Goal: Use online tool/utility: Utilize a website feature to perform a specific function

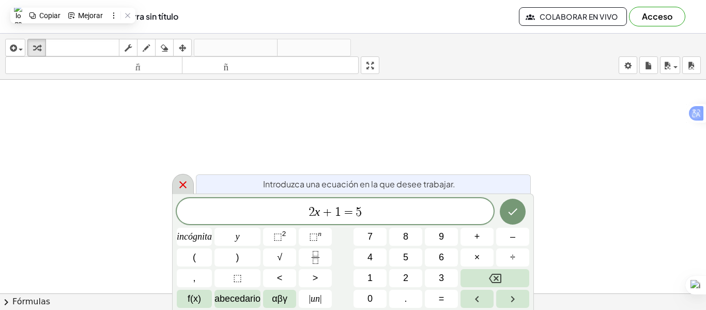
click at [180, 186] on icon at bounding box center [183, 184] width 12 height 12
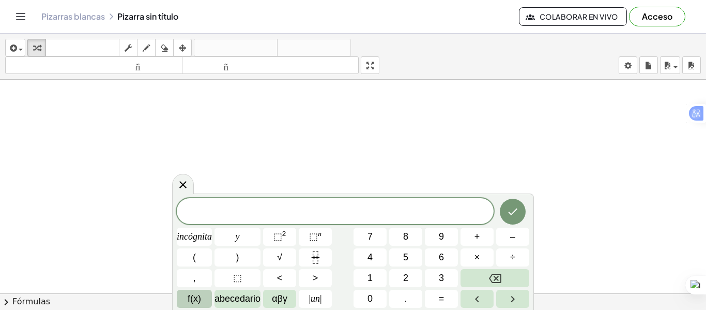
click at [196, 298] on font "f(x)" at bounding box center [194, 298] width 13 height 10
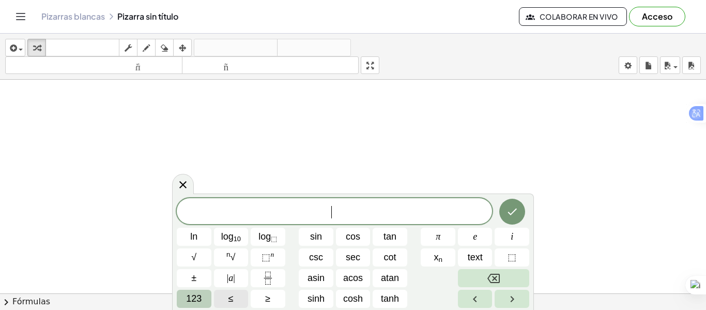
click at [197, 299] on span "123" at bounding box center [194, 299] width 16 height 14
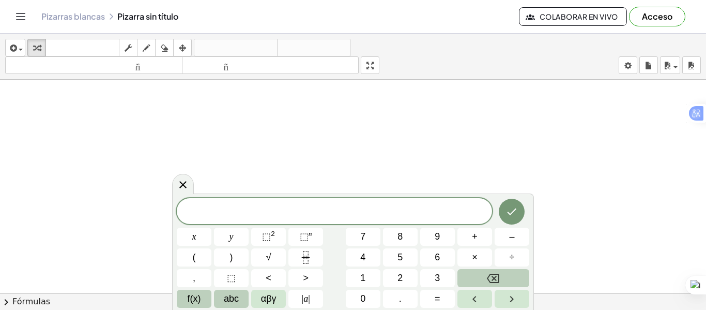
click at [231, 305] on span "abc" at bounding box center [231, 299] width 15 height 14
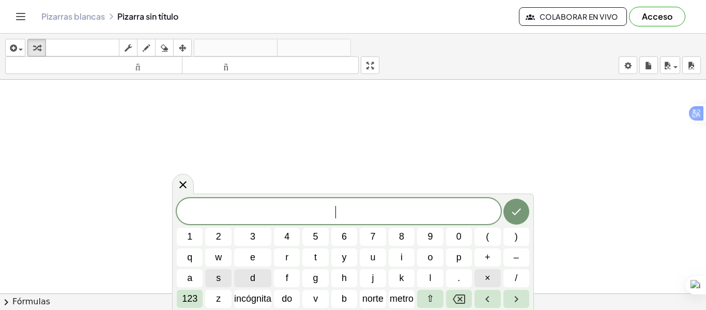
click at [488, 269] on button "×" at bounding box center [488, 278] width 26 height 18
click at [455, 296] on icon "Retroceso" at bounding box center [459, 298] width 12 height 9
click at [490, 278] on font "×" at bounding box center [488, 277] width 6 height 10
click at [456, 304] on icon "Retroceso" at bounding box center [459, 299] width 12 height 12
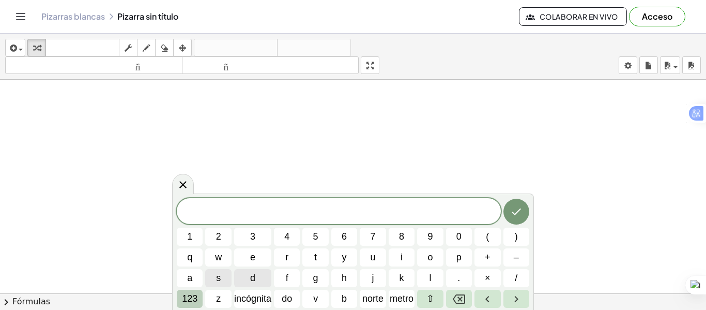
click at [189, 299] on font "123" at bounding box center [190, 298] width 16 height 10
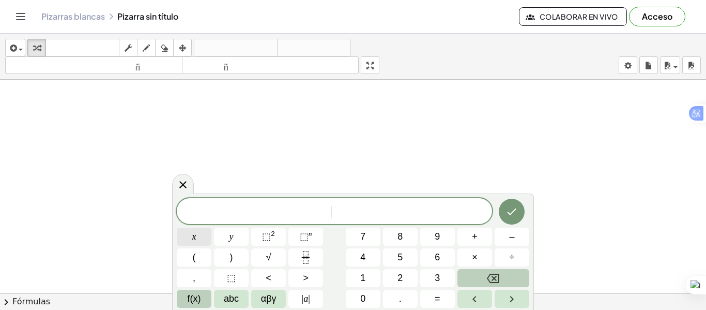
click at [191, 243] on button "x" at bounding box center [194, 236] width 35 height 18
click at [266, 235] on span "⬚" at bounding box center [266, 236] width 9 height 10
click at [496, 280] on icon "Backspace" at bounding box center [493, 277] width 12 height 9
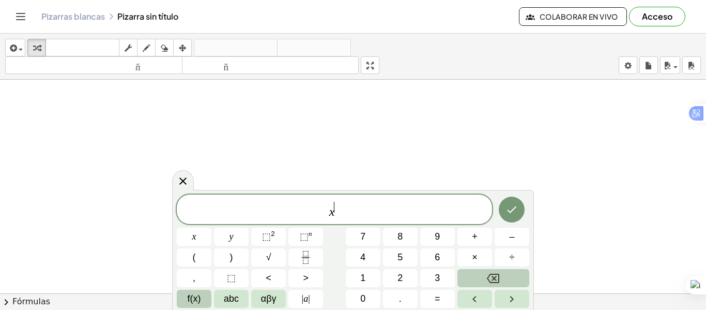
click at [496, 280] on icon "Backspace" at bounding box center [493, 277] width 12 height 9
click at [198, 232] on button "x" at bounding box center [194, 236] width 35 height 18
click at [265, 233] on span "⬚" at bounding box center [266, 236] width 9 height 10
click at [511, 210] on icon "Hecho" at bounding box center [512, 209] width 12 height 12
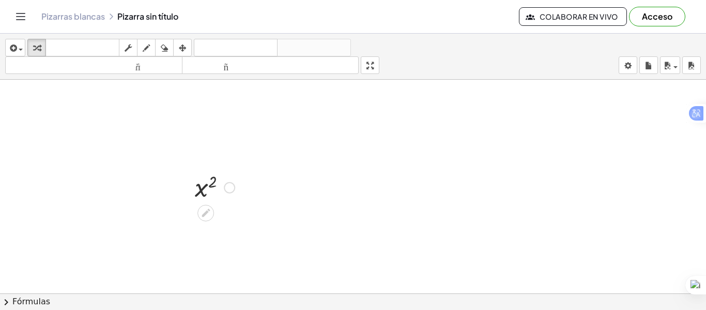
click at [233, 182] on div at bounding box center [215, 187] width 50 height 34
click at [221, 194] on div at bounding box center [215, 187] width 50 height 34
click at [214, 189] on div at bounding box center [215, 187] width 50 height 34
click at [215, 184] on div at bounding box center [215, 187] width 50 height 34
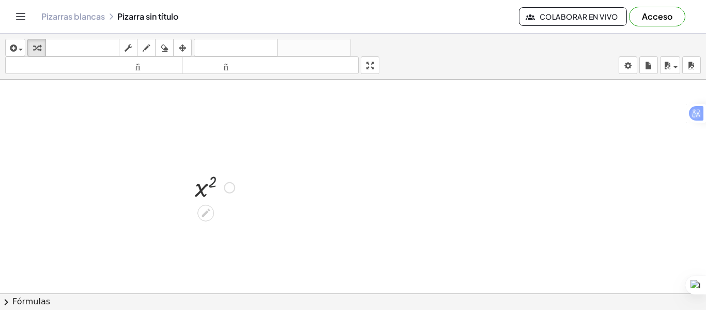
click at [215, 184] on div at bounding box center [215, 187] width 50 height 34
click at [204, 212] on icon at bounding box center [206, 213] width 8 height 8
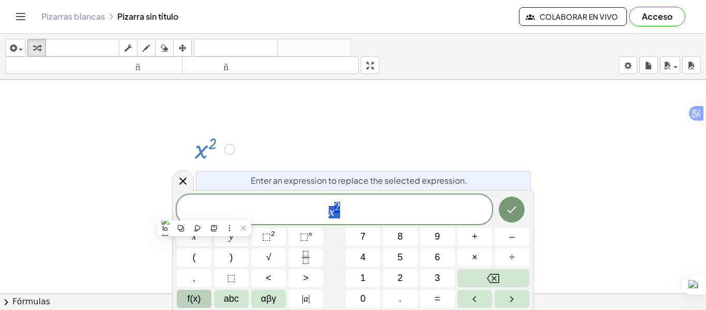
scroll to position [39, 0]
click at [519, 208] on button "Hecho" at bounding box center [512, 209] width 26 height 26
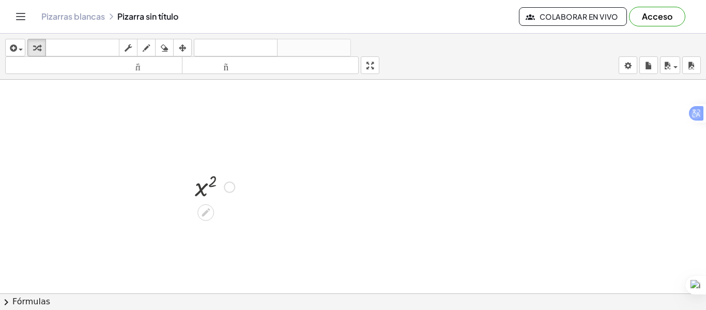
scroll to position [0, 0]
click at [146, 43] on icon "button" at bounding box center [146, 48] width 7 height 12
drag, startPoint x: 364, startPoint y: 135, endPoint x: 392, endPoint y: 279, distance: 146.4
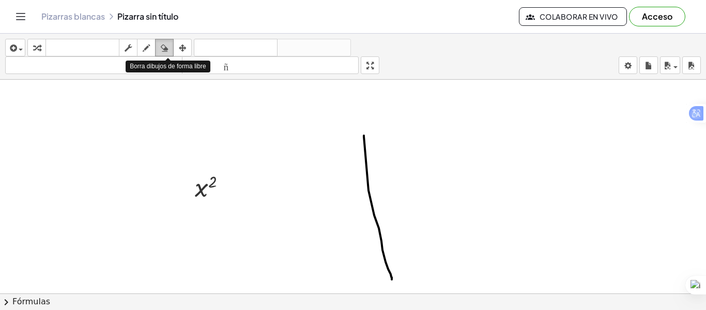
click at [167, 50] on icon "button" at bounding box center [164, 48] width 7 height 12
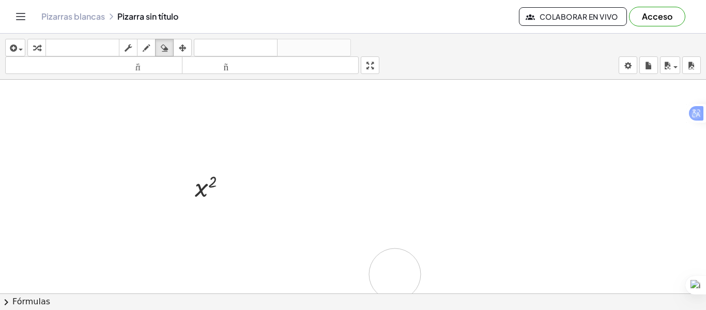
drag, startPoint x: 362, startPoint y: 136, endPoint x: 395, endPoint y: 275, distance: 141.9
click at [150, 40] on button "dibujar" at bounding box center [146, 48] width 19 height 18
drag, startPoint x: 371, startPoint y: 102, endPoint x: 364, endPoint y: 256, distance: 154.2
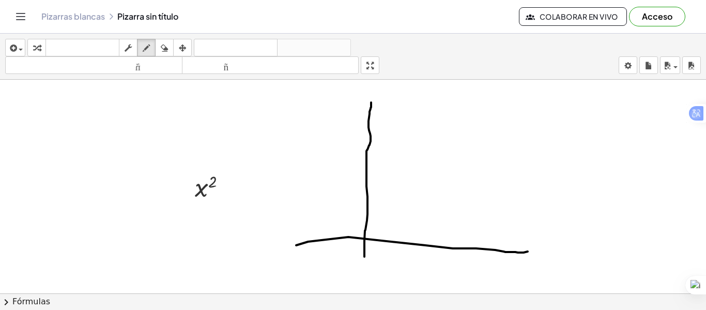
drag, startPoint x: 296, startPoint y: 245, endPoint x: 528, endPoint y: 251, distance: 232.2
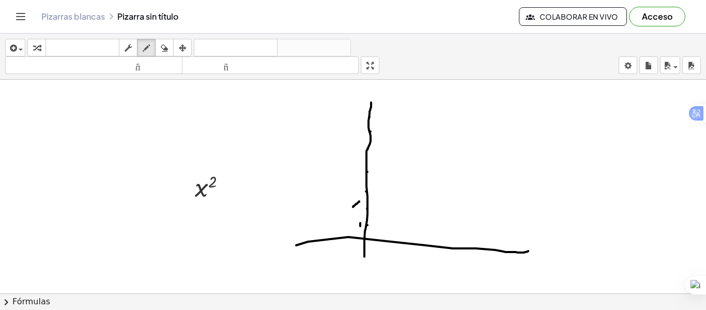
drag, startPoint x: 359, startPoint y: 201, endPoint x: 354, endPoint y: 207, distance: 8.0
drag, startPoint x: 350, startPoint y: 198, endPoint x: 362, endPoint y: 207, distance: 15.1
drag, startPoint x: 350, startPoint y: 188, endPoint x: 359, endPoint y: 201, distance: 15.3
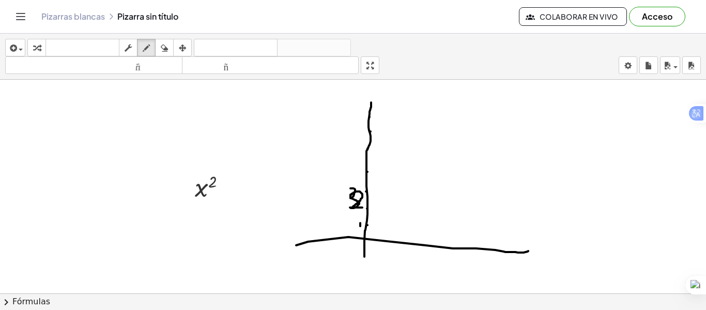
drag, startPoint x: 350, startPoint y: 167, endPoint x: 353, endPoint y: 175, distance: 8.2
click at [22, 50] on span "button" at bounding box center [21, 50] width 4 height 2
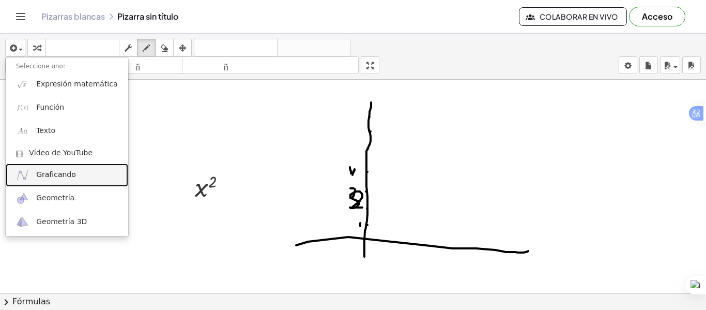
click at [81, 173] on link "Graficando" at bounding box center [67, 174] width 123 height 23
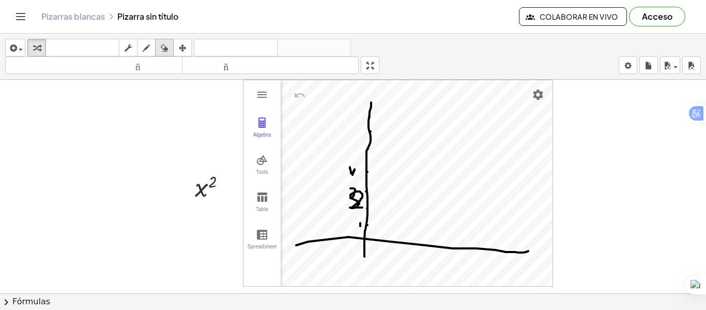
click at [164, 52] on icon "button" at bounding box center [164, 48] width 7 height 12
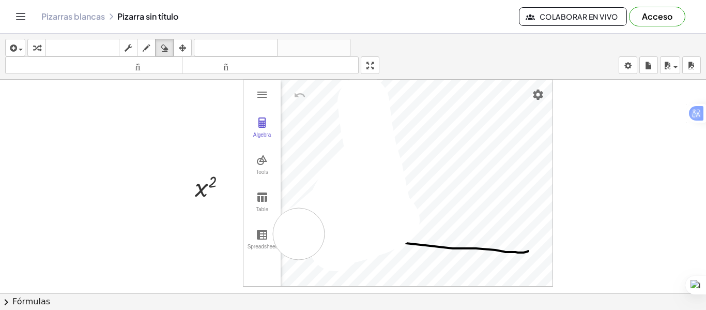
drag, startPoint x: 363, startPoint y: 102, endPoint x: 307, endPoint y: 232, distance: 141.7
drag, startPoint x: 395, startPoint y: 240, endPoint x: 535, endPoint y: 249, distance: 139.8
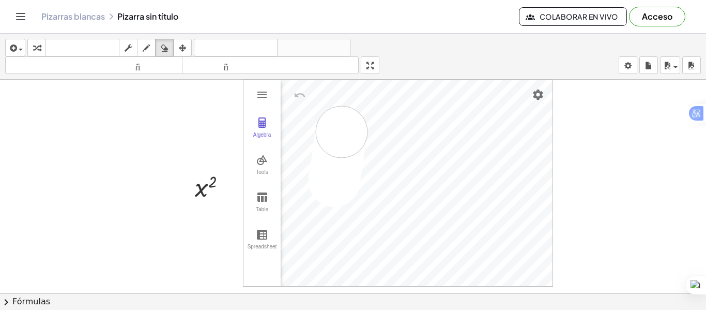
drag, startPoint x: 334, startPoint y: 181, endPoint x: 342, endPoint y: 131, distance: 50.7
drag, startPoint x: 195, startPoint y: 192, endPoint x: 32, endPoint y: 158, distance: 167.0
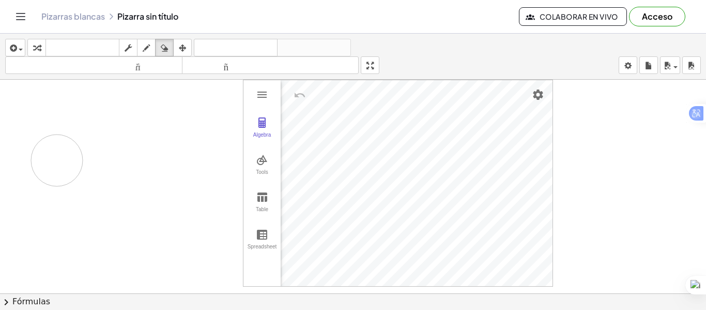
click at [184, 48] on icon "button" at bounding box center [182, 48] width 7 height 12
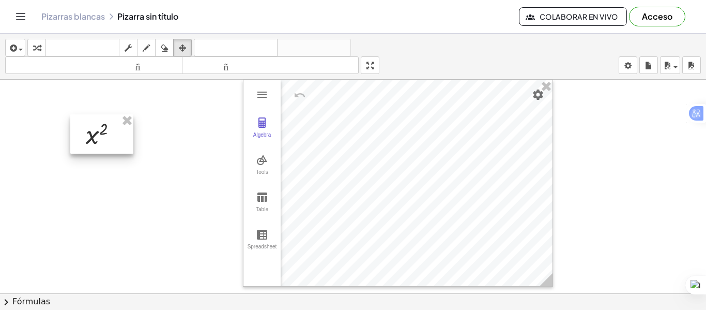
drag, startPoint x: 206, startPoint y: 176, endPoint x: 92, endPoint y: 121, distance: 126.9
click at [92, 121] on div at bounding box center [101, 133] width 63 height 39
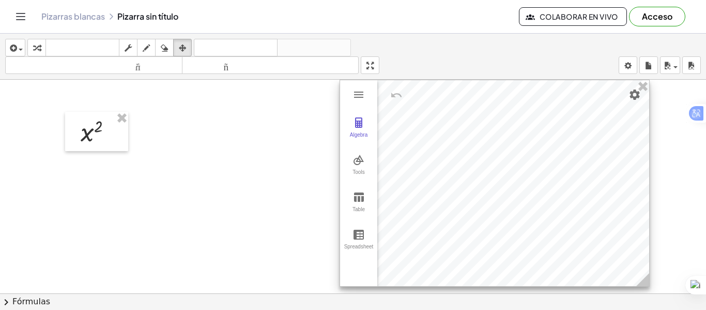
drag, startPoint x: 461, startPoint y: 111, endPoint x: 557, endPoint y: 110, distance: 96.7
click at [557, 110] on div at bounding box center [494, 183] width 309 height 206
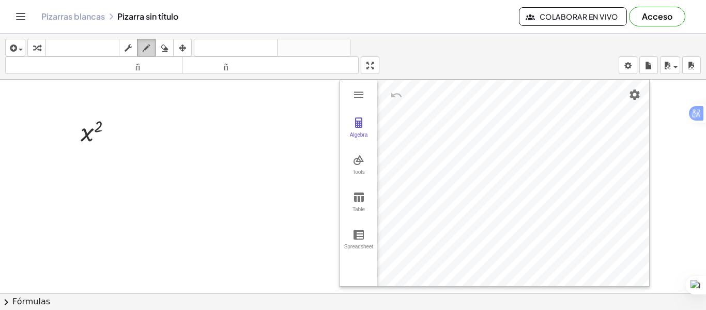
click at [142, 47] on div "button" at bounding box center [146, 47] width 13 height 12
drag, startPoint x: 438, startPoint y: 182, endPoint x: 515, endPoint y: 145, distance: 85.3
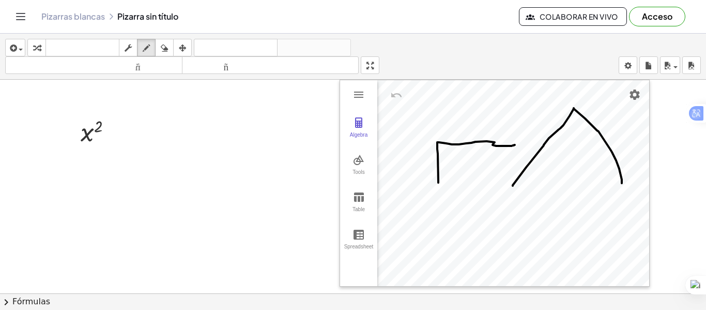
drag, startPoint x: 513, startPoint y: 186, endPoint x: 622, endPoint y: 184, distance: 109.1
click at [187, 56] on button "arreglar" at bounding box center [182, 48] width 19 height 18
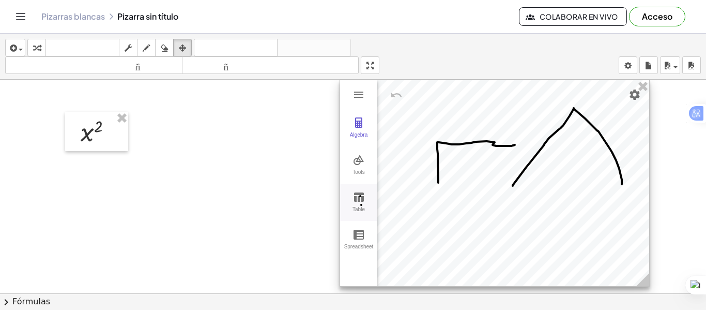
click at [362, 200] on img "Graphing Calculator" at bounding box center [359, 197] width 12 height 12
click at [359, 173] on div "Tools" at bounding box center [358, 176] width 33 height 14
click at [406, 151] on div "Extremum" at bounding box center [406, 158] width 41 height 14
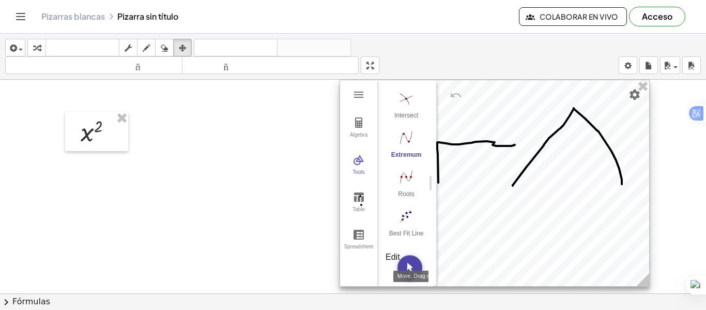
click at [400, 268] on img "Move. Drag or select object" at bounding box center [410, 267] width 25 height 25
drag, startPoint x: 461, startPoint y: 184, endPoint x: 459, endPoint y: 127, distance: 56.4
click at [459, 127] on div at bounding box center [495, 183] width 309 height 206
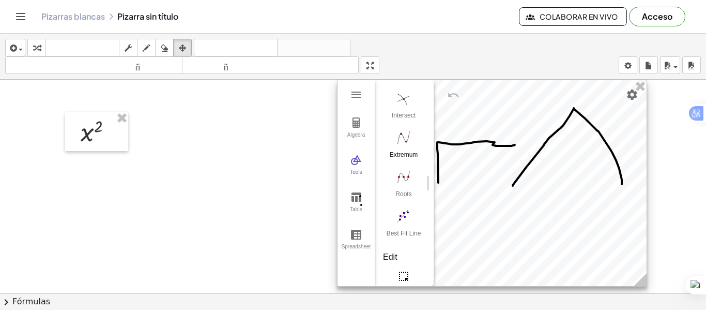
click at [407, 150] on button "Extremum" at bounding box center [403, 147] width 41 height 37
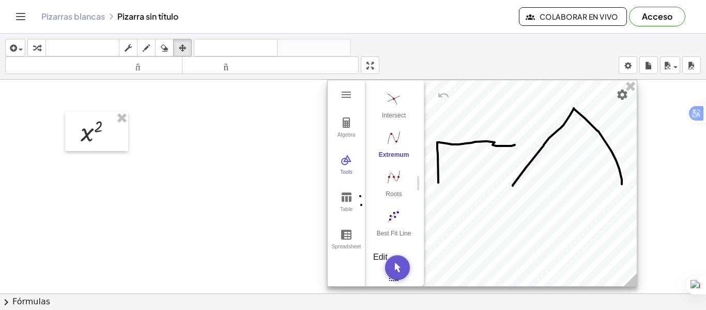
drag, startPoint x: 493, startPoint y: 158, endPoint x: 483, endPoint y: 146, distance: 15.8
click at [483, 146] on div at bounding box center [482, 183] width 309 height 206
click at [483, 186] on div at bounding box center [482, 183] width 309 height 206
drag, startPoint x: 483, startPoint y: 186, endPoint x: 487, endPoint y: 160, distance: 25.7
click at [487, 161] on div at bounding box center [482, 183] width 309 height 206
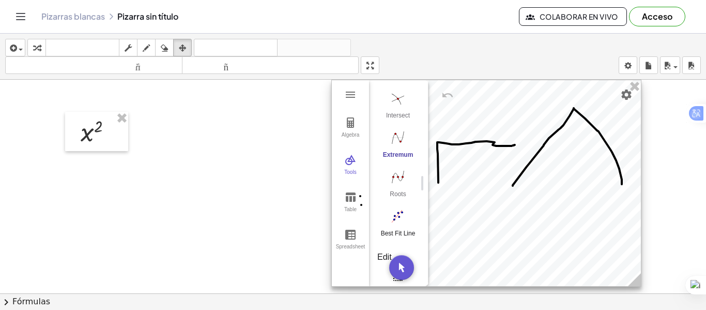
click at [402, 229] on button "Best Fit Line" at bounding box center [397, 225] width 41 height 37
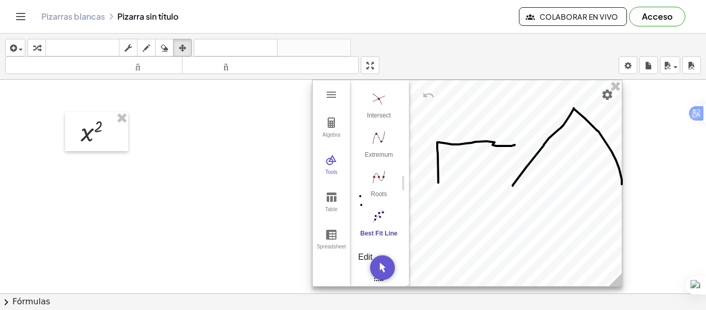
drag, startPoint x: 461, startPoint y: 184, endPoint x: 441, endPoint y: 153, distance: 36.9
click at [441, 153] on div at bounding box center [467, 183] width 309 height 206
click at [384, 271] on button "Move. Drag or select object" at bounding box center [382, 267] width 25 height 25
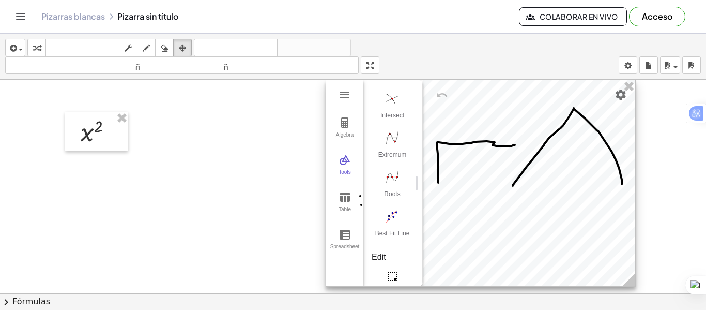
drag, startPoint x: 464, startPoint y: 181, endPoint x: 478, endPoint y: 175, distance: 14.8
click at [478, 175] on div at bounding box center [480, 183] width 309 height 206
click at [474, 186] on div at bounding box center [480, 183] width 309 height 206
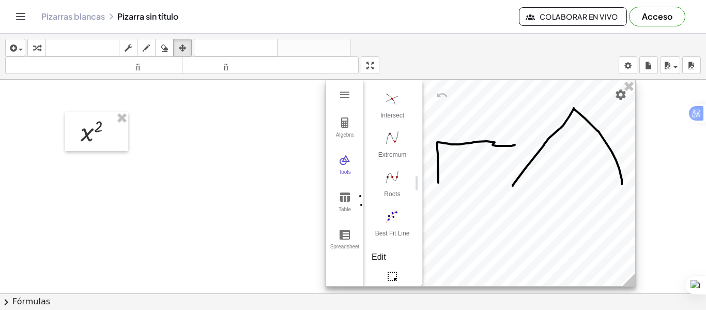
click at [472, 187] on div at bounding box center [480, 183] width 309 height 206
click at [478, 185] on div at bounding box center [480, 183] width 309 height 206
click at [347, 124] on img "Graphing Calculator" at bounding box center [345, 122] width 12 height 12
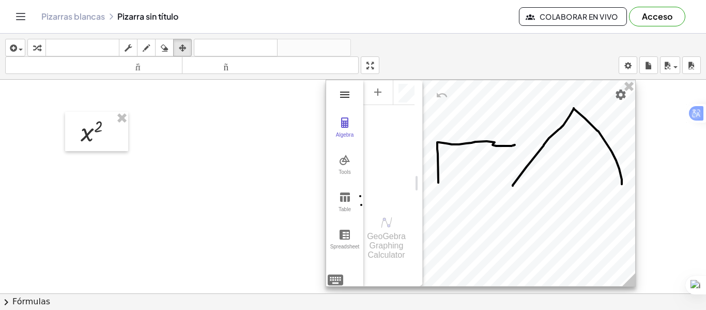
click at [349, 97] on img "Graphing Calculator" at bounding box center [345, 94] width 12 height 12
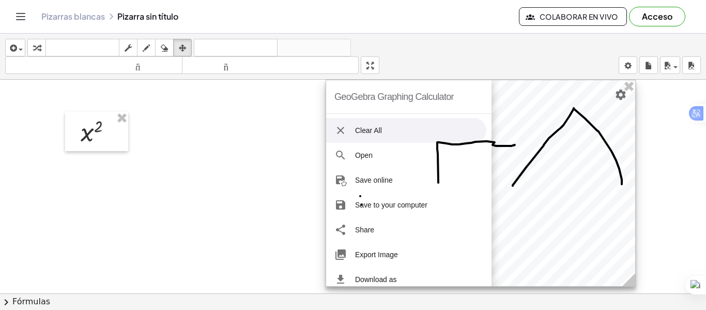
click at [342, 130] on img "Graphing Calculator" at bounding box center [340, 130] width 12 height 12
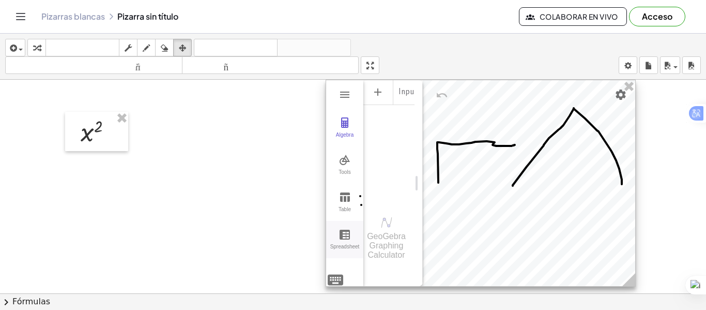
click at [343, 238] on img "Graphing Calculator" at bounding box center [345, 234] width 12 height 12
drag, startPoint x: 385, startPoint y: 176, endPoint x: 526, endPoint y: 159, distance: 142.1
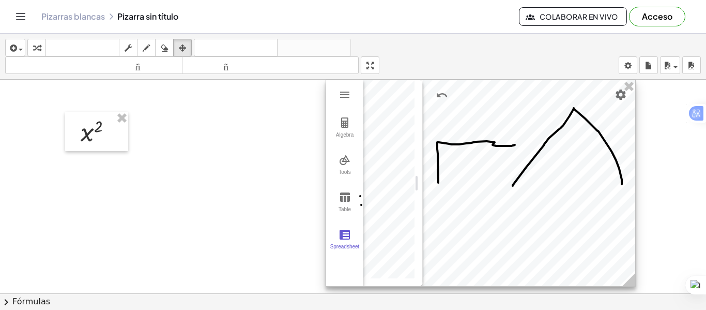
click at [483, 160] on div at bounding box center [480, 183] width 309 height 206
click at [486, 182] on div at bounding box center [480, 183] width 309 height 206
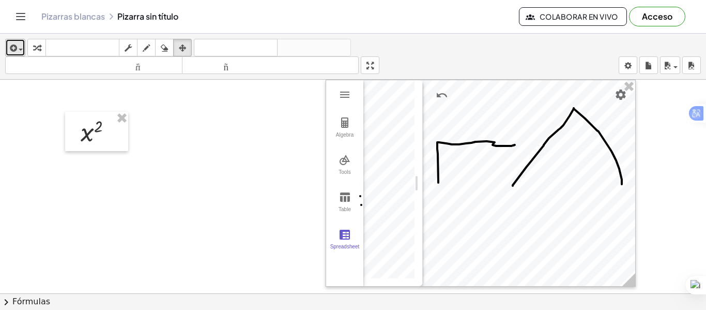
click at [18, 51] on span "button" at bounding box center [18, 48] width 2 height 7
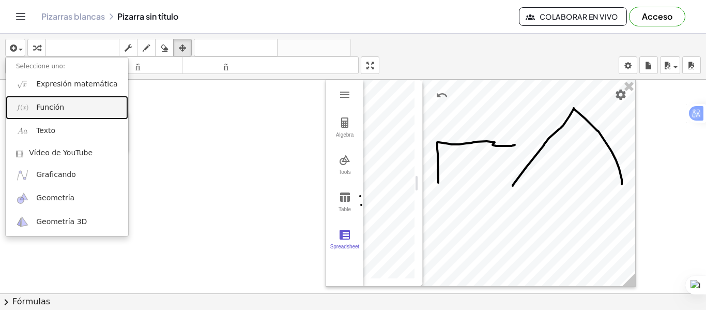
click at [77, 111] on link "Función" at bounding box center [67, 107] width 123 height 23
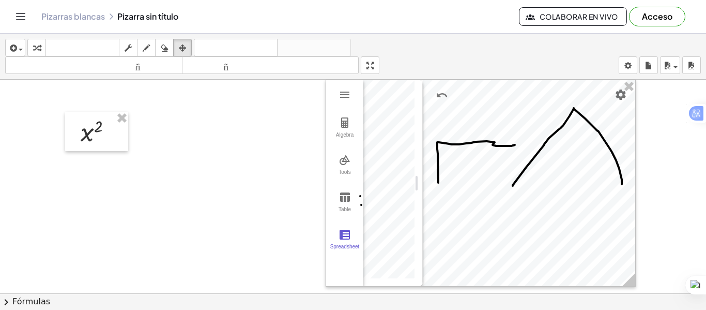
click at [18, 22] on icon "Cambiar navegación" at bounding box center [20, 16] width 12 height 12
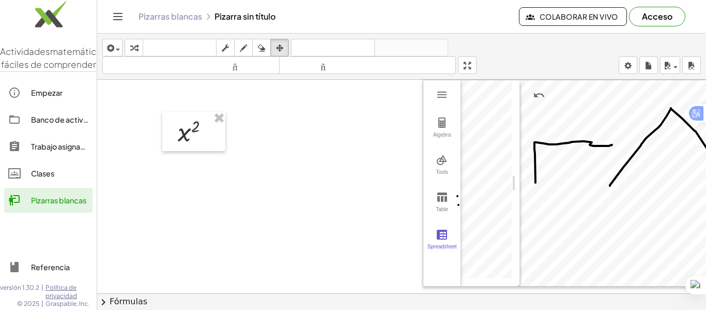
click at [64, 205] on font "Pizarras blancas" at bounding box center [58, 199] width 55 height 9
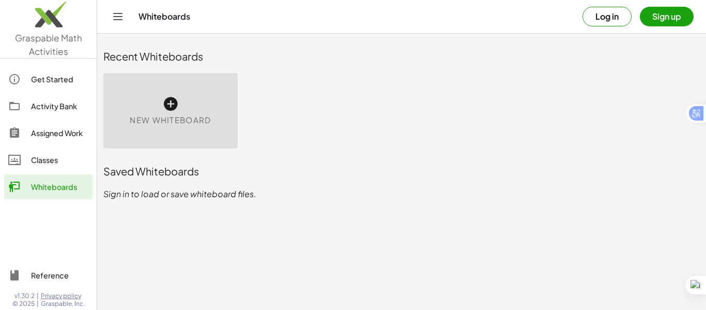
click at [172, 97] on icon at bounding box center [170, 104] width 17 height 17
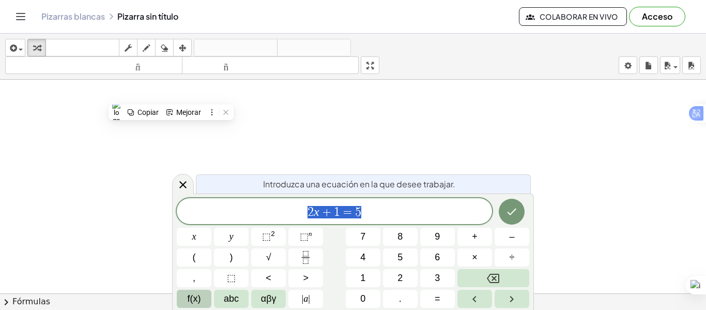
click at [197, 301] on span "f(x)" at bounding box center [194, 299] width 13 height 14
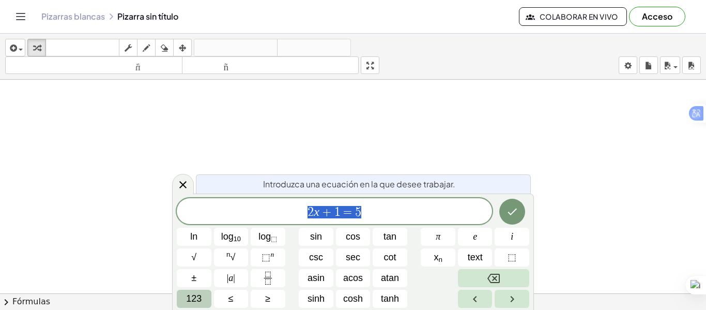
click at [197, 301] on span "123" at bounding box center [194, 299] width 16 height 14
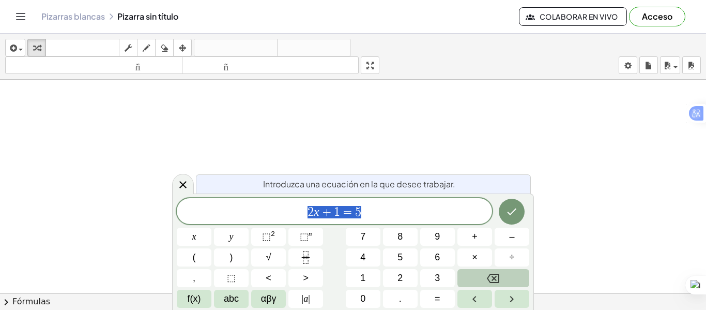
click at [470, 280] on button "Backspace" at bounding box center [494, 278] width 72 height 18
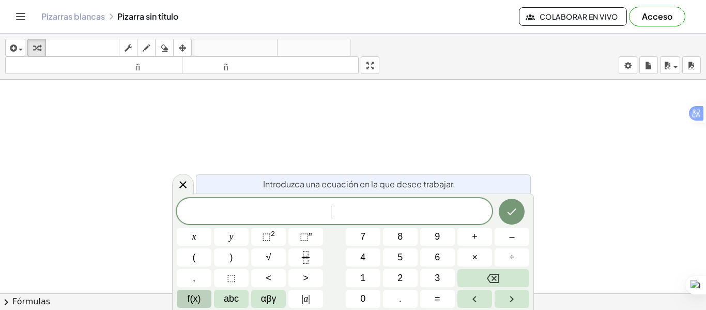
click at [179, 301] on button "f(x)" at bounding box center [194, 298] width 35 height 18
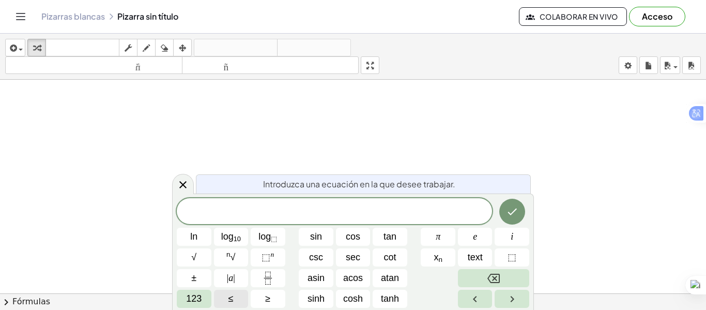
click at [179, 301] on button "123" at bounding box center [194, 298] width 35 height 18
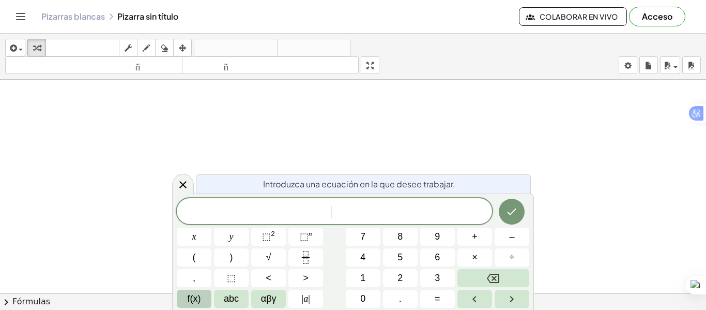
click at [188, 297] on span "f(x)" at bounding box center [194, 299] width 13 height 14
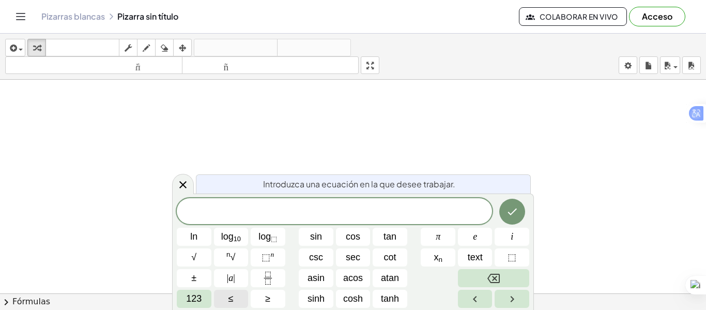
click at [188, 297] on span "123" at bounding box center [194, 299] width 16 height 14
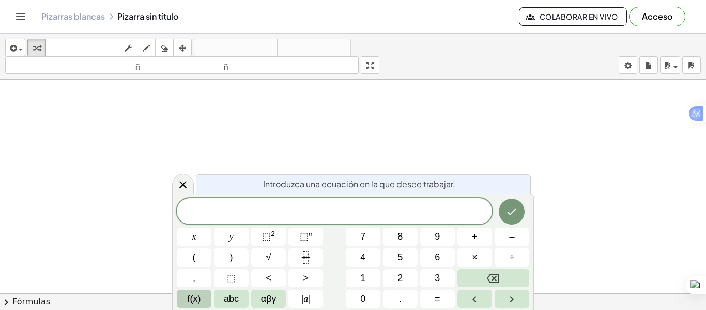
click at [188, 297] on span "f(x)" at bounding box center [194, 299] width 13 height 14
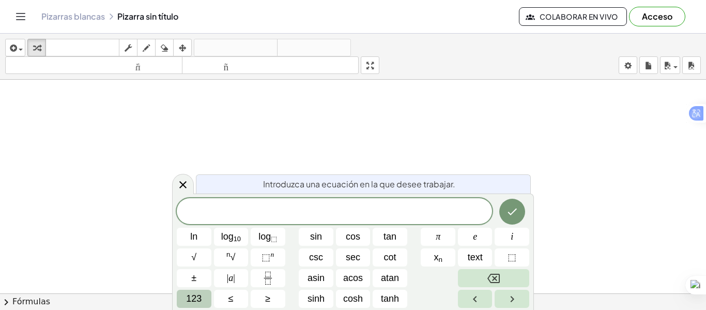
click at [190, 295] on span "123" at bounding box center [194, 299] width 16 height 14
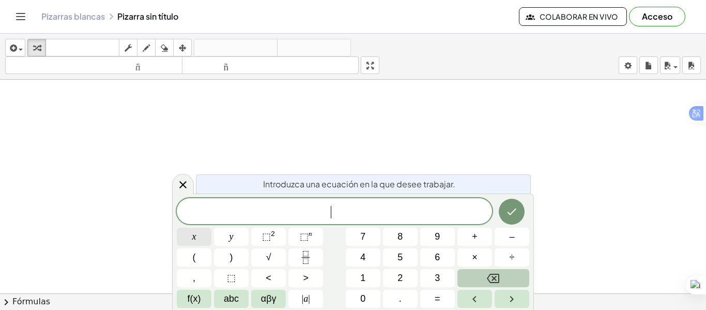
click at [206, 237] on button "x" at bounding box center [194, 236] width 35 height 18
click at [472, 278] on button "Backspace" at bounding box center [494, 278] width 72 height 18
click at [196, 303] on span "f(x)" at bounding box center [194, 299] width 13 height 14
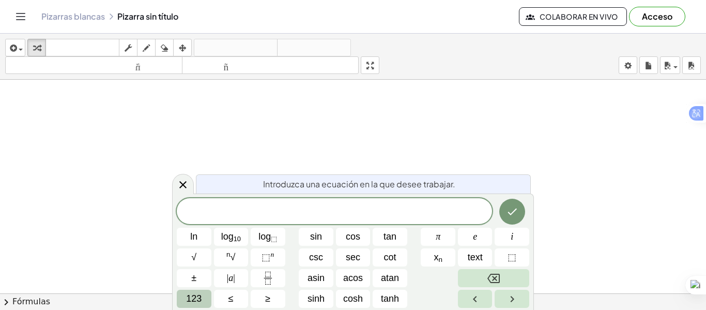
click at [196, 300] on span "123" at bounding box center [194, 299] width 16 height 14
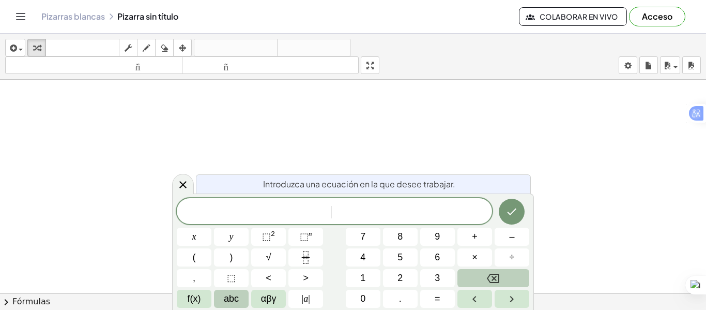
click at [224, 300] on span "abc" at bounding box center [231, 299] width 15 height 14
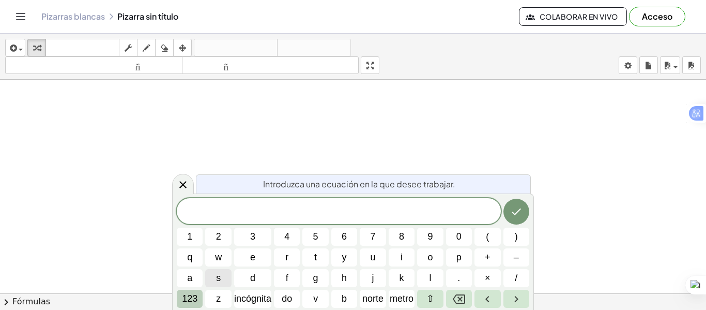
click at [190, 299] on font "123" at bounding box center [190, 298] width 16 height 10
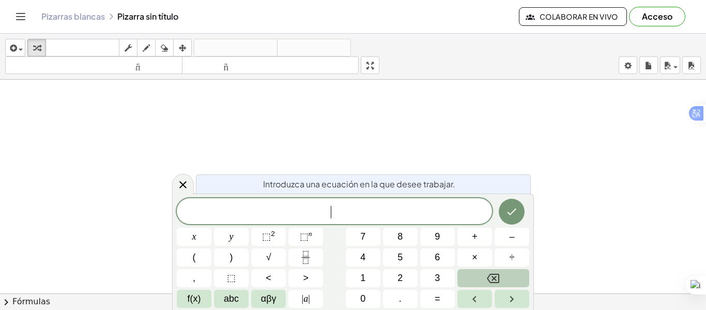
click at [190, 299] on span "f(x)" at bounding box center [194, 299] width 13 height 14
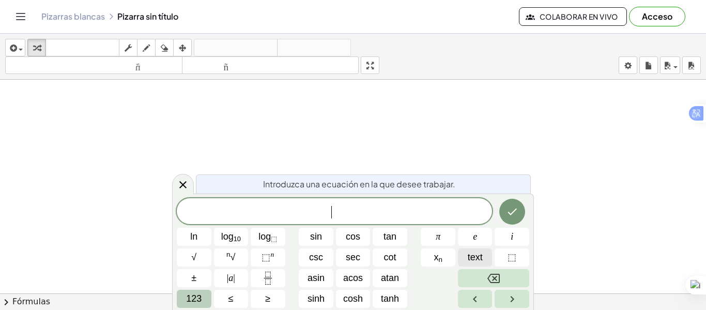
click at [470, 264] on button "text" at bounding box center [475, 257] width 35 height 18
click at [188, 299] on span "123" at bounding box center [194, 299] width 16 height 14
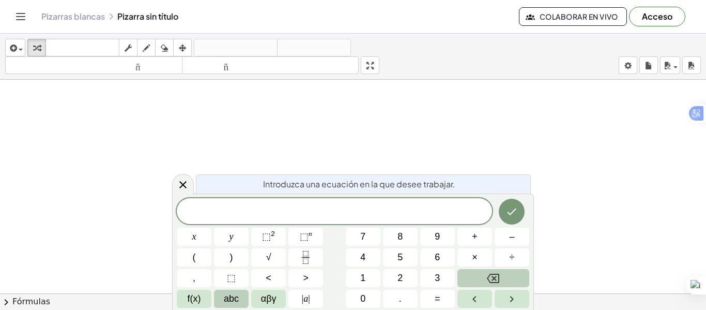
click at [230, 295] on span "abc" at bounding box center [231, 299] width 15 height 14
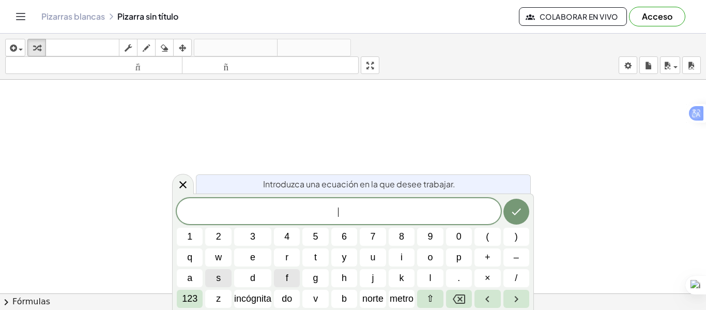
click at [293, 279] on button "f" at bounding box center [287, 278] width 26 height 18
click at [190, 299] on font "123" at bounding box center [190, 298] width 16 height 10
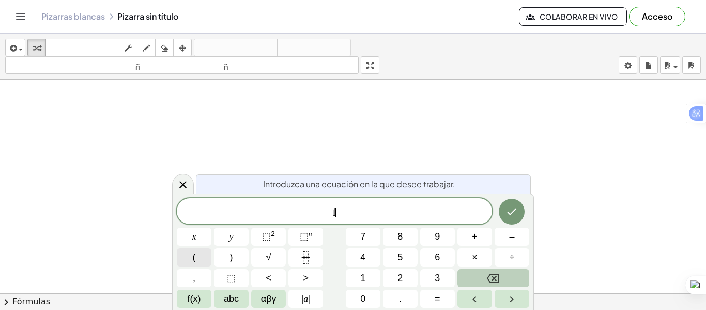
click at [199, 256] on button "(" at bounding box center [194, 257] width 35 height 18
click at [209, 303] on button "f(x)" at bounding box center [194, 298] width 35 height 18
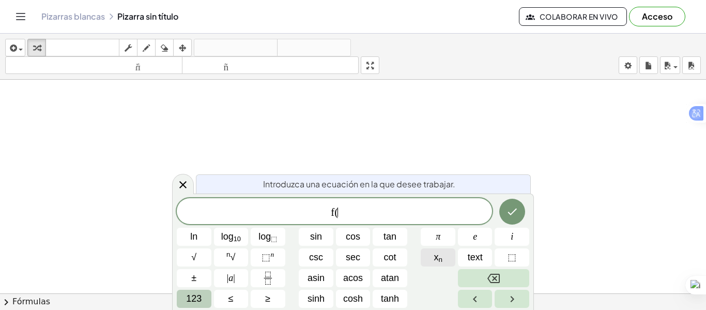
click at [440, 252] on span "x n" at bounding box center [438, 257] width 9 height 14
click at [487, 275] on icon "Backspace" at bounding box center [493, 278] width 12 height 12
click at [196, 306] on button "123" at bounding box center [194, 298] width 35 height 18
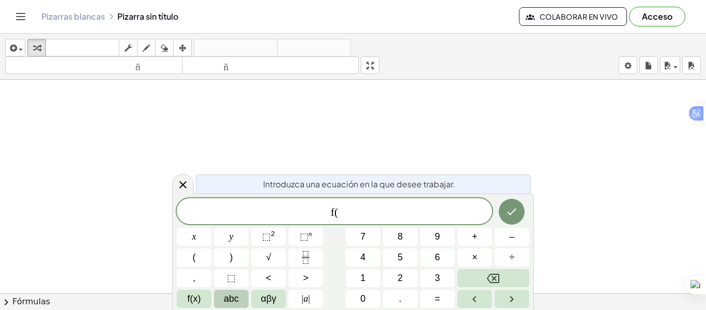
click at [222, 299] on button "abc" at bounding box center [231, 298] width 35 height 18
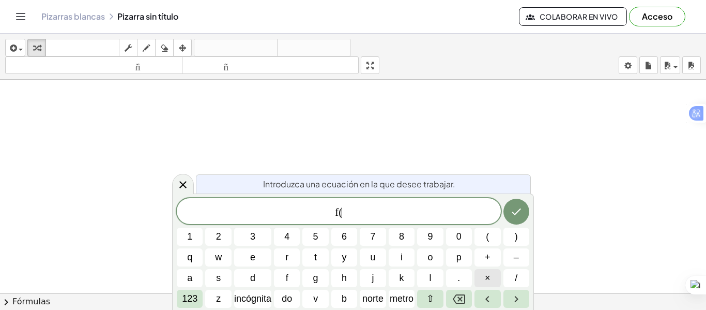
click at [482, 284] on button "×" at bounding box center [488, 278] width 26 height 18
click at [457, 303] on icon "Retroceso" at bounding box center [459, 298] width 12 height 9
click at [182, 301] on font "123" at bounding box center [190, 298] width 16 height 10
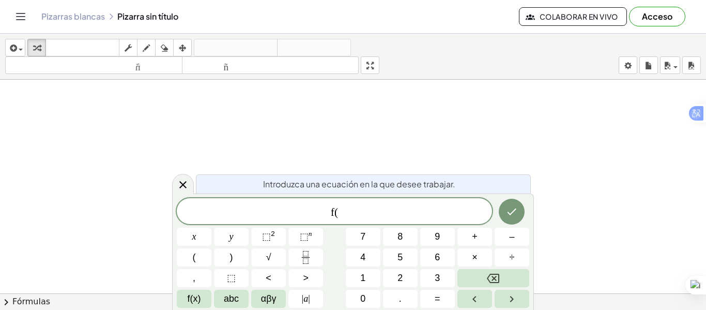
click at [191, 227] on div "f( x y ⬚ 2 ⬚ n 7 8 9 + – ( ) √ 4 5 6 × ÷ , ⬚ < > 1 2 3 f(x) abc αβγ | a | 0 . =" at bounding box center [353, 253] width 353 height 110
click at [190, 236] on button "x" at bounding box center [194, 236] width 35 height 18
click at [227, 263] on button ")" at bounding box center [231, 257] width 35 height 18
click at [434, 296] on button "=" at bounding box center [437, 298] width 35 height 18
click at [190, 296] on span "f(x)" at bounding box center [194, 299] width 13 height 14
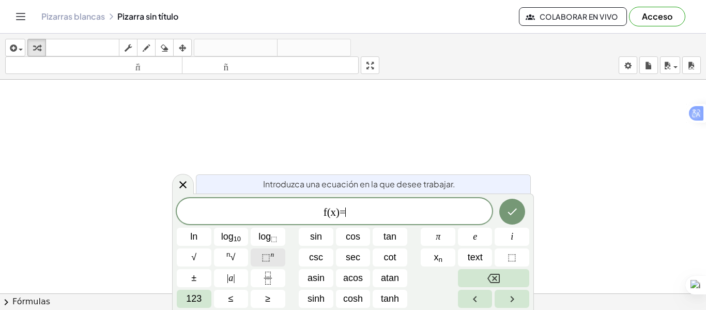
click at [269, 253] on span "⬚" at bounding box center [266, 257] width 9 height 10
click at [481, 280] on button "Backspace" at bounding box center [493, 278] width 71 height 18
click at [197, 302] on span "123" at bounding box center [194, 299] width 16 height 14
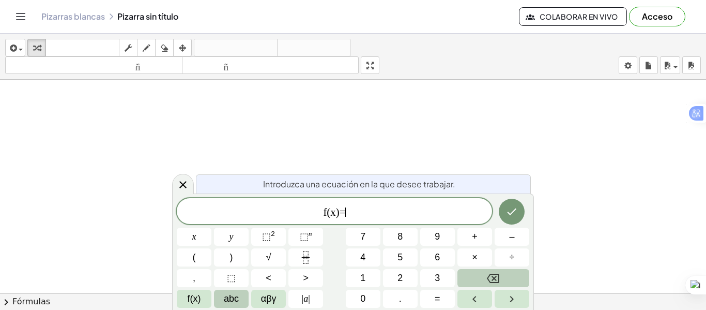
click at [242, 299] on button "abc" at bounding box center [231, 298] width 35 height 18
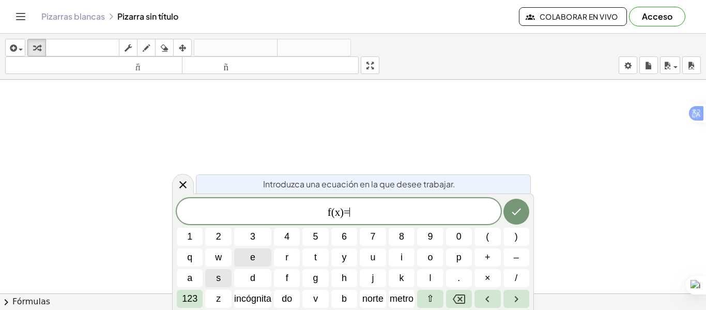
click at [246, 258] on button "e" at bounding box center [252, 257] width 37 height 18
click at [192, 298] on font "123" at bounding box center [190, 298] width 16 height 10
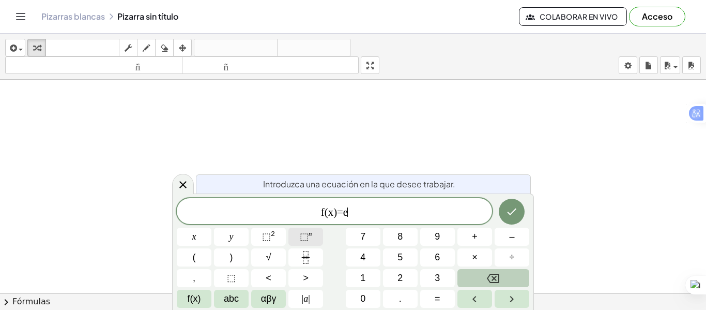
click at [307, 233] on span "⬚" at bounding box center [304, 236] width 9 height 10
click at [203, 298] on button "f(x)" at bounding box center [194, 298] width 35 height 18
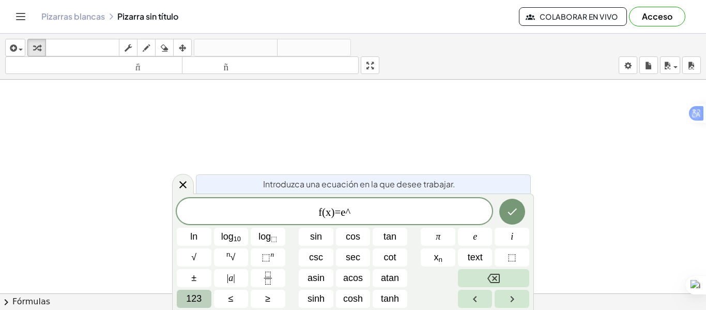
click at [189, 303] on span "123" at bounding box center [194, 299] width 16 height 14
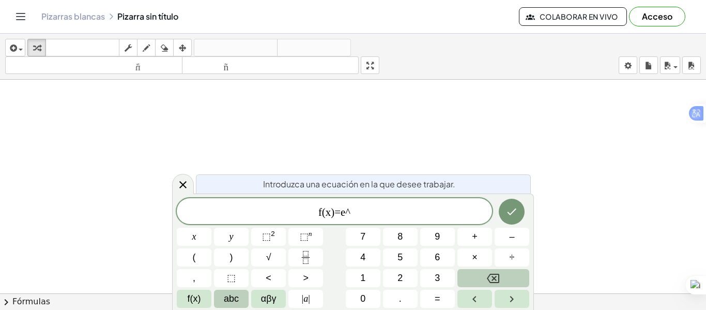
click at [222, 302] on button "abc" at bounding box center [231, 298] width 35 height 18
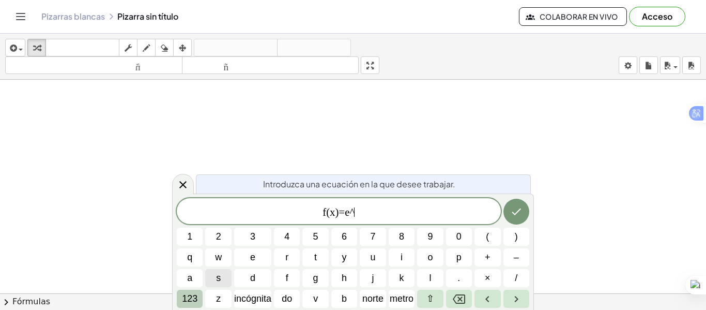
click at [200, 298] on button "123" at bounding box center [190, 298] width 26 height 18
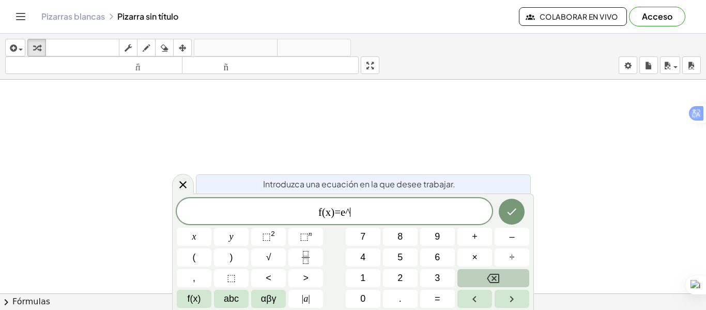
click at [480, 281] on button "Backspace" at bounding box center [494, 278] width 72 height 18
click at [188, 303] on span "f(x)" at bounding box center [194, 299] width 13 height 14
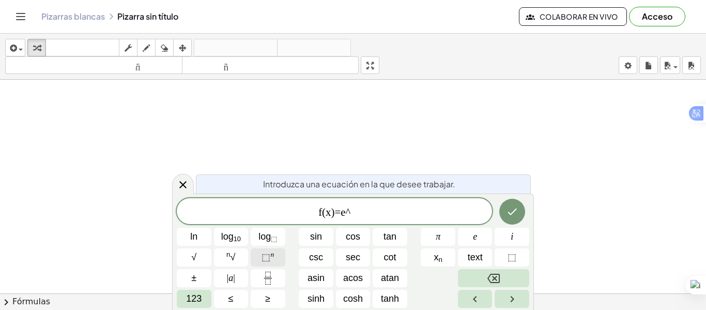
click at [268, 252] on span "⬚" at bounding box center [266, 257] width 9 height 10
click at [484, 277] on button "Backspace" at bounding box center [493, 278] width 71 height 18
click at [190, 304] on span "123" at bounding box center [194, 299] width 16 height 14
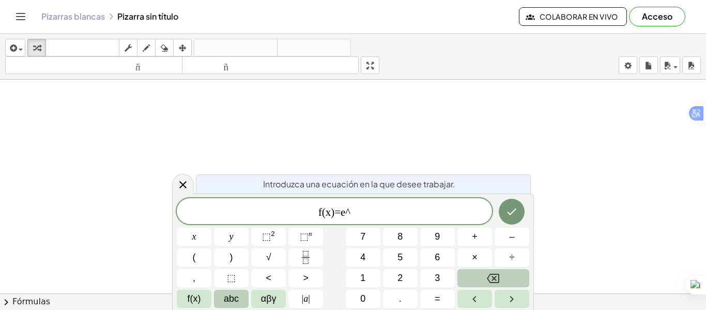
click at [224, 299] on span "abc" at bounding box center [231, 299] width 15 height 14
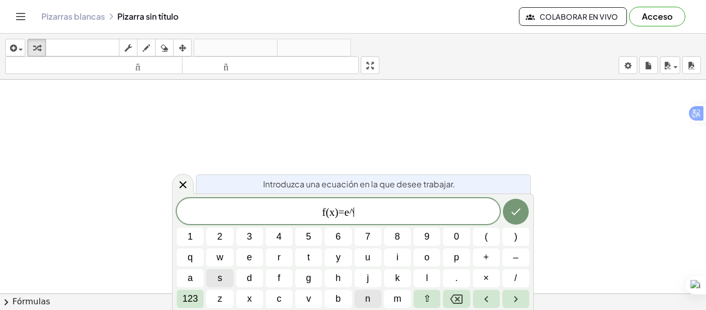
click at [365, 304] on span "n" at bounding box center [367, 299] width 5 height 14
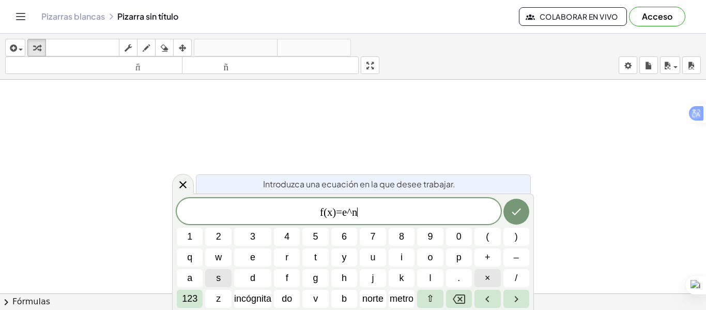
click at [486, 281] on font "×" at bounding box center [488, 277] width 6 height 10
click at [460, 296] on icon "Retroceso" at bounding box center [459, 299] width 12 height 12
click at [249, 299] on font "incógnita" at bounding box center [252, 298] width 37 height 10
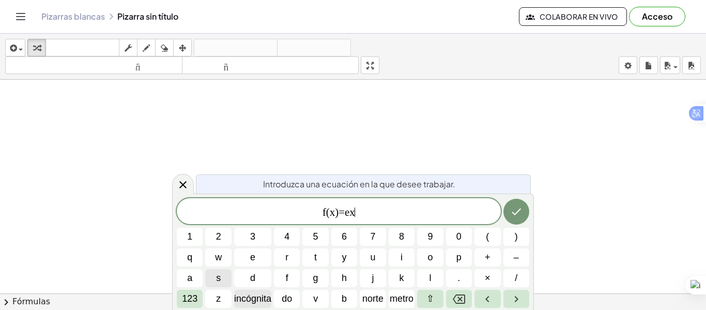
click at [249, 299] on font "incógnita" at bounding box center [252, 298] width 37 height 10
click at [456, 304] on icon "Retroceso" at bounding box center [459, 299] width 12 height 12
click at [195, 298] on font "123" at bounding box center [190, 298] width 16 height 10
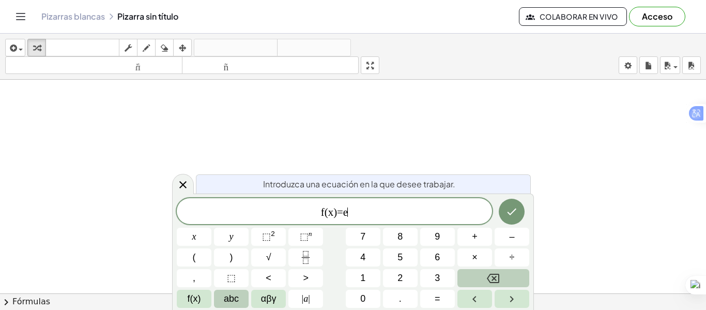
click at [219, 300] on button "abc" at bounding box center [231, 298] width 35 height 18
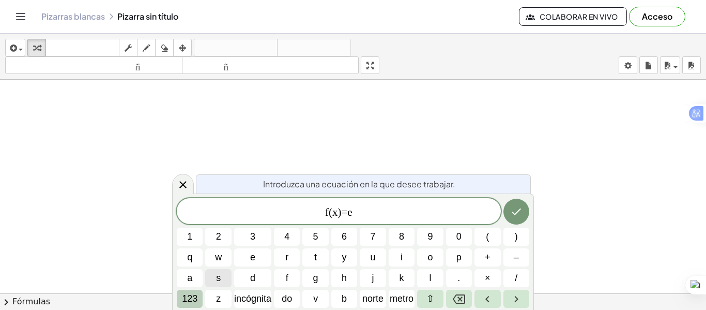
click at [202, 299] on button "123" at bounding box center [190, 298] width 26 height 18
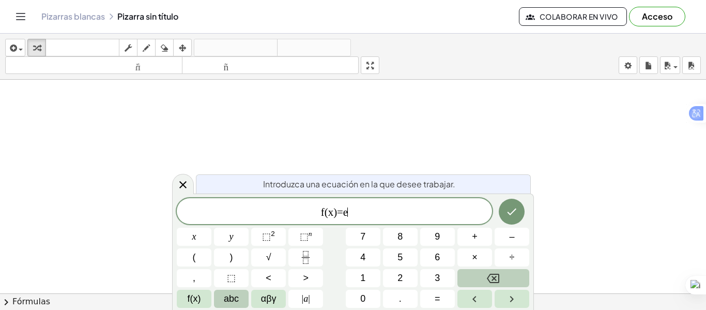
click at [233, 298] on span "abc" at bounding box center [231, 299] width 15 height 14
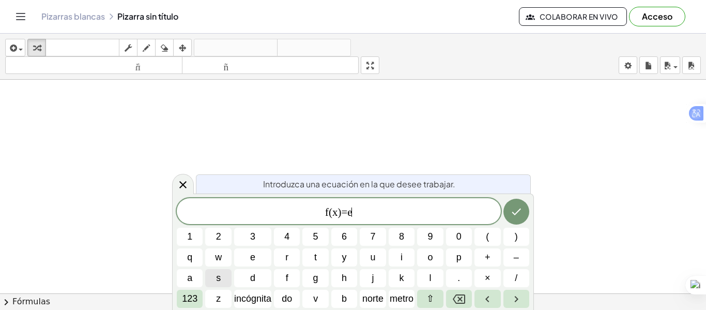
click at [372, 294] on font "norte" at bounding box center [372, 298] width 21 height 10
click at [461, 298] on icon "Retroceso" at bounding box center [459, 298] width 12 height 9
click at [196, 295] on font "123" at bounding box center [190, 298] width 16 height 10
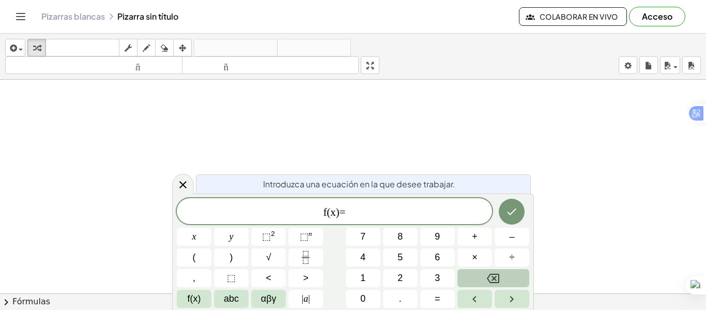
click at [312, 246] on div "f(x)= ​ x y ⬚ 2 ⬚ n 7 8 9 + – ( ) √ 4 5 6 × ÷ , ⬚ < > 1 2 3 f(x) abc αβγ | a | …" at bounding box center [353, 253] width 353 height 110
click at [312, 234] on button "⬚ n" at bounding box center [305, 236] width 35 height 18
click at [192, 302] on span "f(x)" at bounding box center [194, 299] width 13 height 14
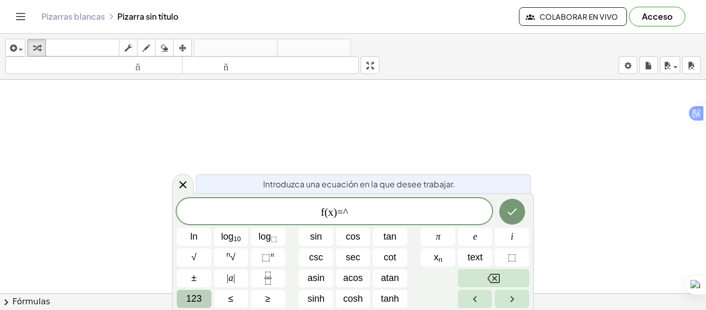
click at [208, 301] on button "123" at bounding box center [194, 298] width 35 height 18
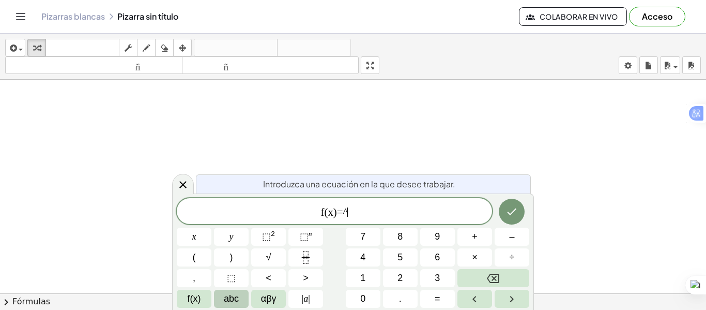
click at [232, 303] on span "abc" at bounding box center [231, 299] width 15 height 14
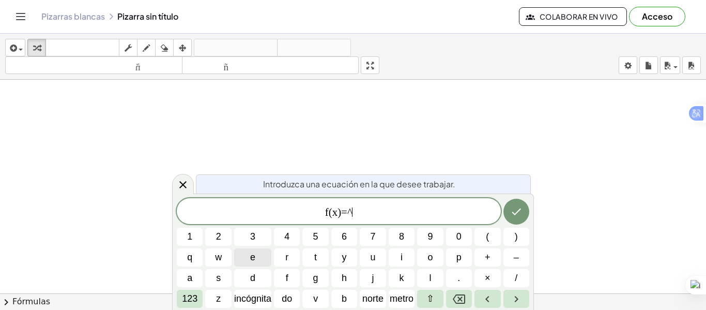
click at [256, 260] on button "e" at bounding box center [252, 257] width 37 height 18
click at [467, 302] on button "Retroceso" at bounding box center [459, 298] width 26 height 18
click at [241, 260] on button "e" at bounding box center [252, 257] width 37 height 18
click at [181, 299] on button "123" at bounding box center [190, 298] width 26 height 18
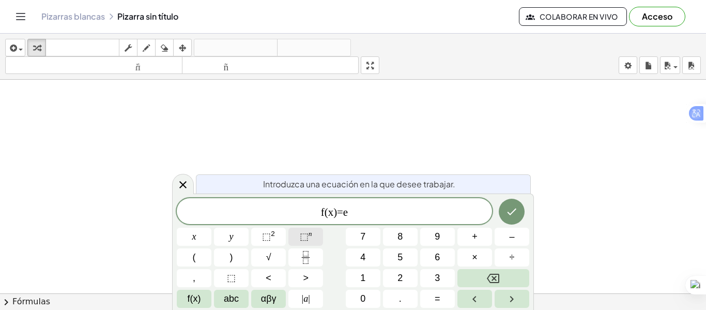
click at [292, 242] on button "⬚ n" at bounding box center [305, 236] width 35 height 18
click at [186, 301] on button "f(x)" at bounding box center [194, 298] width 35 height 18
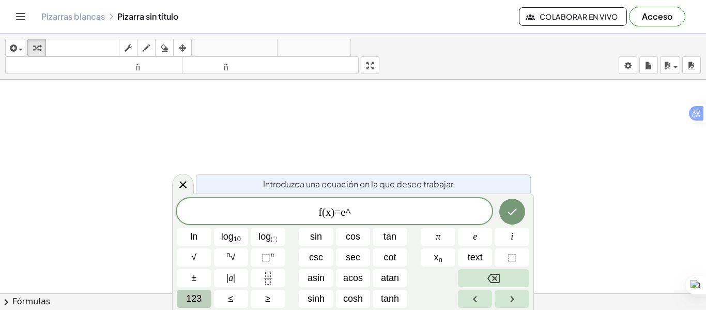
click at [188, 301] on span "123" at bounding box center [194, 299] width 16 height 14
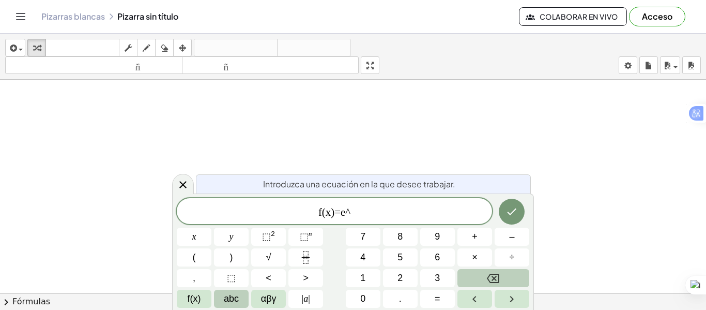
click at [223, 299] on button "abc" at bounding box center [231, 298] width 35 height 18
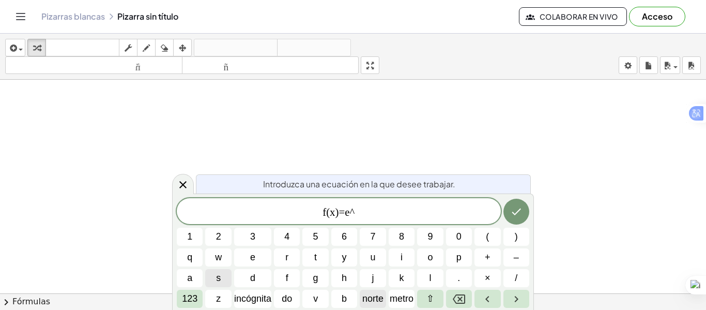
click at [370, 295] on font "norte" at bounding box center [372, 298] width 21 height 10
click at [453, 299] on icon "Retroceso" at bounding box center [459, 299] width 12 height 12
click at [433, 298] on button "⇧" at bounding box center [430, 298] width 26 height 18
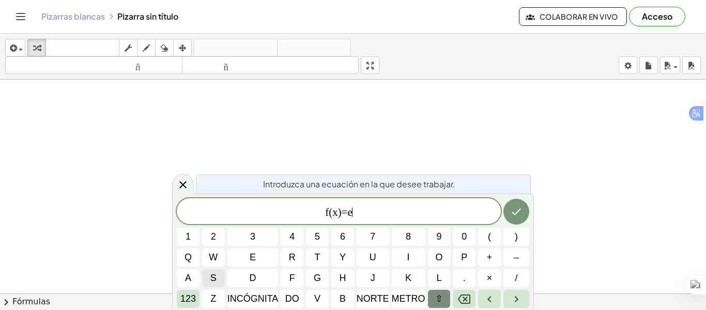
click at [434, 298] on button "⇧" at bounding box center [439, 298] width 23 height 18
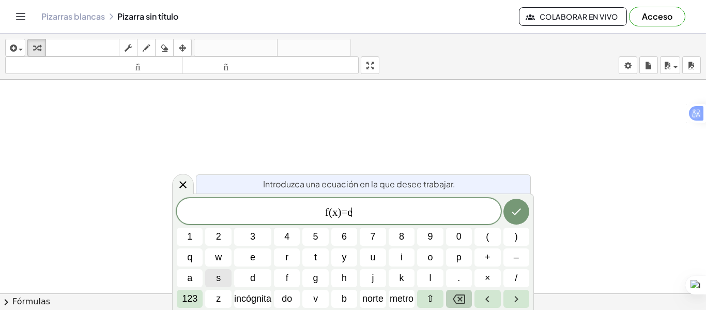
click at [470, 299] on button "Retroceso" at bounding box center [459, 298] width 26 height 18
click at [458, 307] on button "Retroceso" at bounding box center [459, 298] width 26 height 18
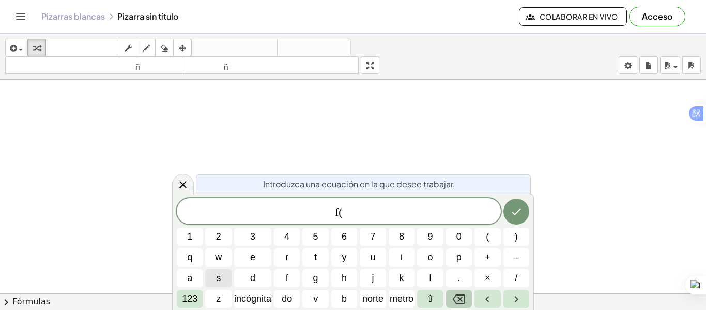
click at [458, 307] on button "Retroceso" at bounding box center [459, 298] width 26 height 18
click at [179, 184] on icon at bounding box center [183, 184] width 12 height 12
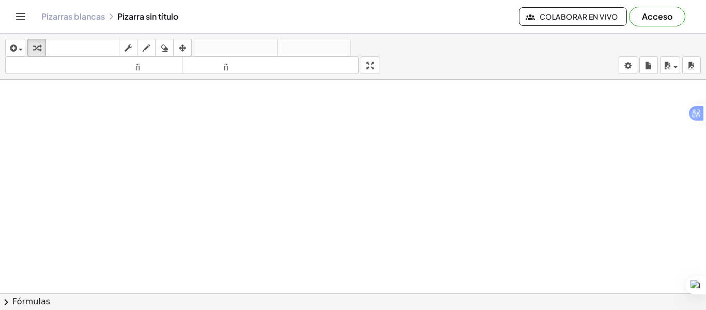
click at [149, 126] on div at bounding box center [353, 300] width 706 height 441
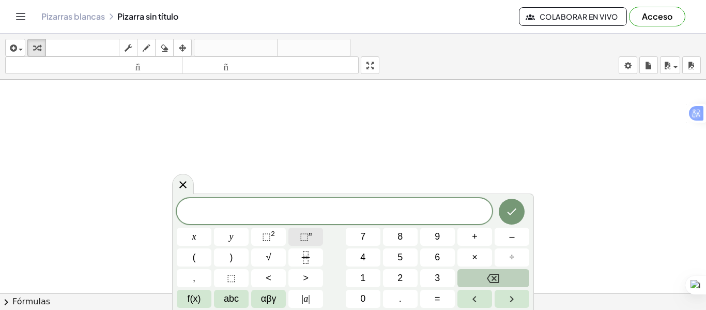
click at [301, 238] on span "⬚" at bounding box center [304, 236] width 9 height 10
click at [230, 300] on span "abc" at bounding box center [231, 299] width 15 height 14
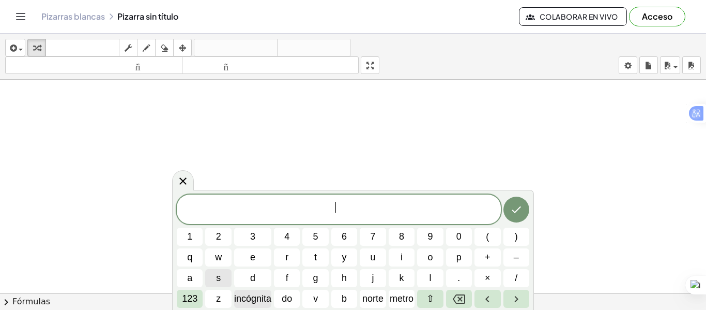
click at [246, 300] on font "incógnita" at bounding box center [252, 298] width 37 height 10
click at [187, 301] on font "123" at bounding box center [190, 298] width 16 height 10
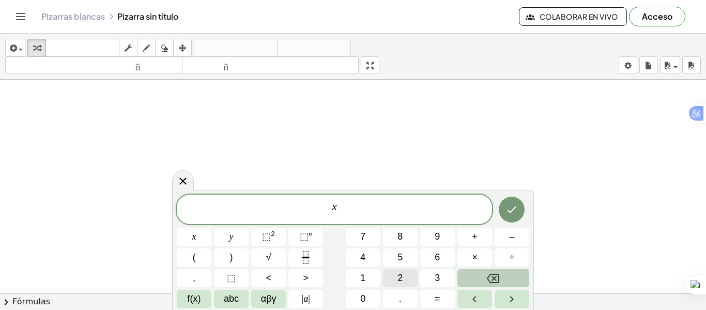
click at [391, 271] on button "2" at bounding box center [400, 278] width 35 height 18
click at [493, 283] on icon "Backspace" at bounding box center [493, 278] width 12 height 12
click at [275, 240] on button "⬚ 2" at bounding box center [268, 236] width 35 height 18
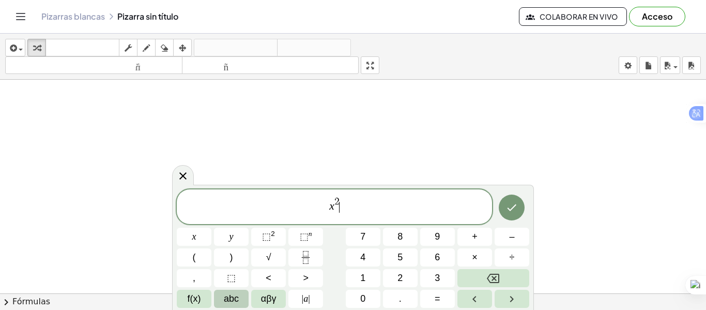
click at [225, 299] on span "abc" at bounding box center [231, 299] width 15 height 14
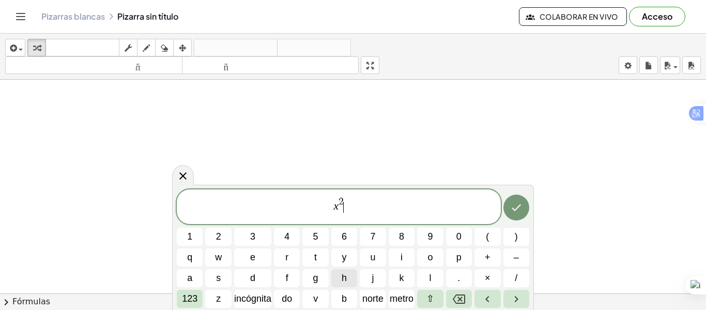
click at [332, 273] on button "h" at bounding box center [344, 278] width 26 height 18
click at [193, 297] on font "123" at bounding box center [190, 298] width 16 height 10
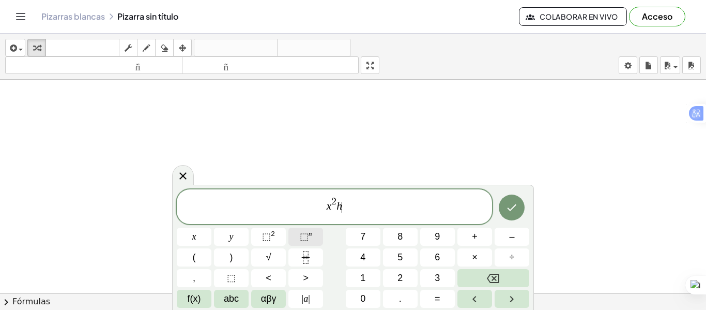
click at [309, 234] on sup "n" at bounding box center [311, 234] width 4 height 8
click at [228, 298] on span "abc" at bounding box center [231, 299] width 15 height 14
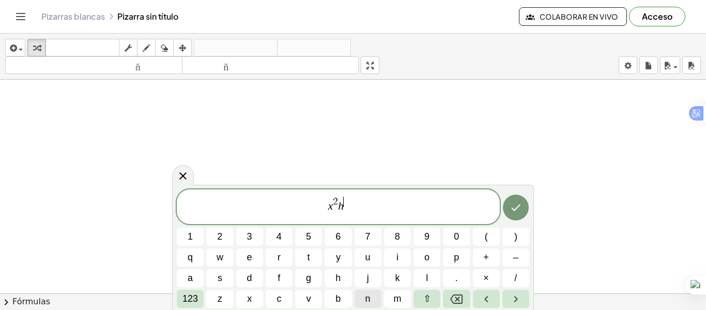
click at [362, 295] on button "n" at bounding box center [368, 298] width 27 height 18
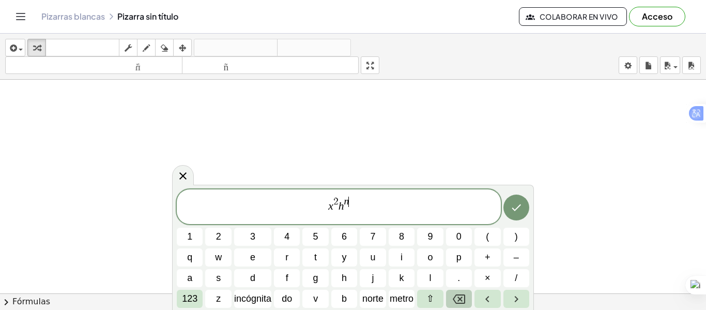
click at [465, 301] on icon "Retroceso" at bounding box center [459, 298] width 12 height 9
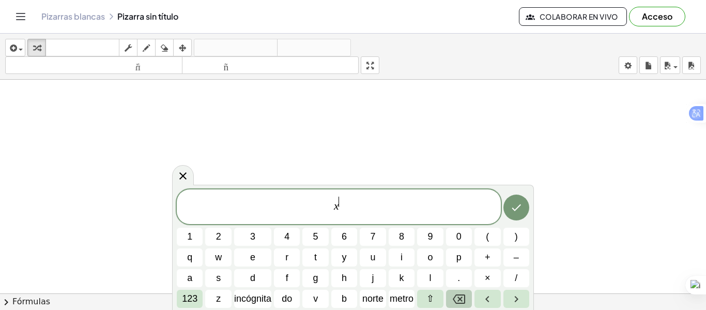
click at [465, 301] on icon "Retroceso" at bounding box center [459, 298] width 12 height 9
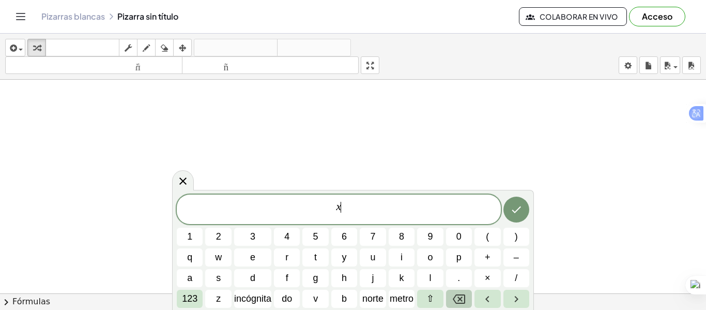
click at [465, 301] on icon "Retroceso" at bounding box center [459, 298] width 12 height 9
click at [292, 275] on button "f" at bounding box center [287, 278] width 26 height 18
click at [451, 303] on button "Retroceso" at bounding box center [459, 298] width 26 height 18
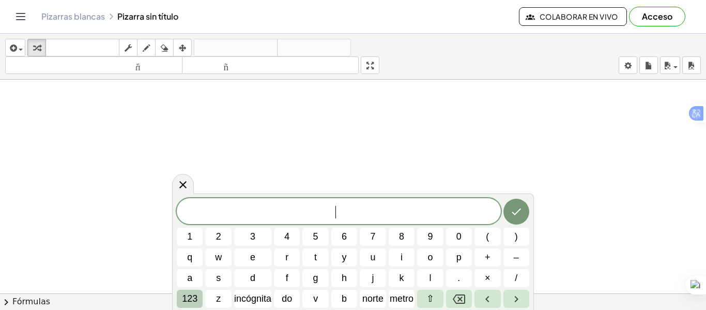
click at [189, 300] on font "123" at bounding box center [190, 298] width 16 height 10
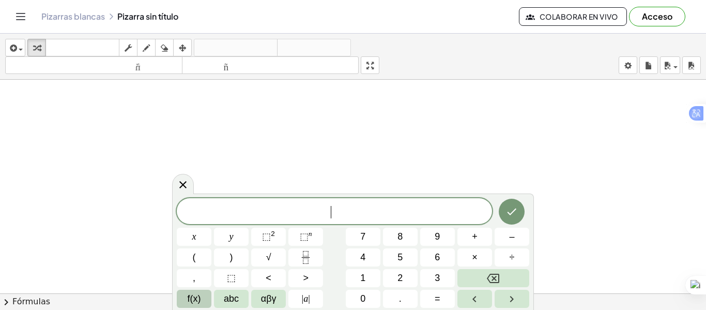
click at [199, 298] on span "f(x)" at bounding box center [194, 299] width 13 height 14
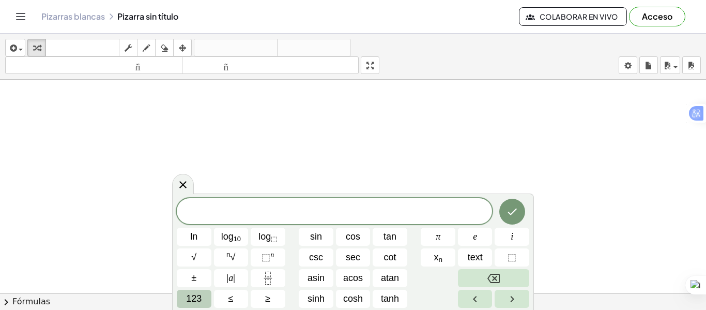
click at [196, 301] on span "123" at bounding box center [194, 299] width 16 height 14
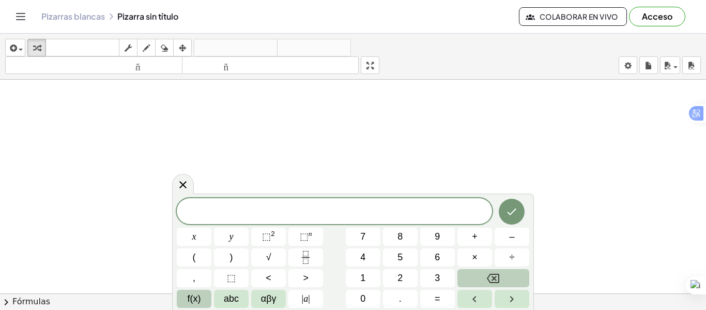
click at [196, 299] on span "f(x)" at bounding box center [194, 299] width 13 height 14
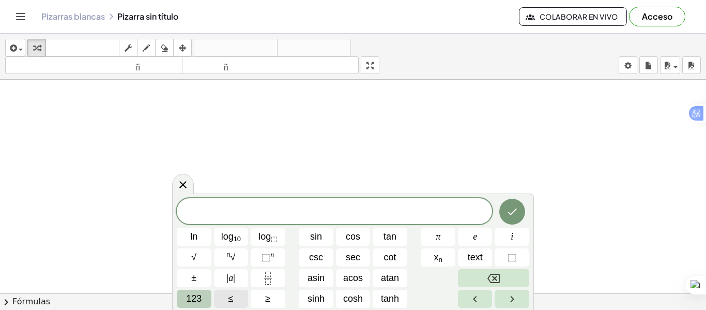
click at [196, 299] on span "123" at bounding box center [194, 299] width 16 height 14
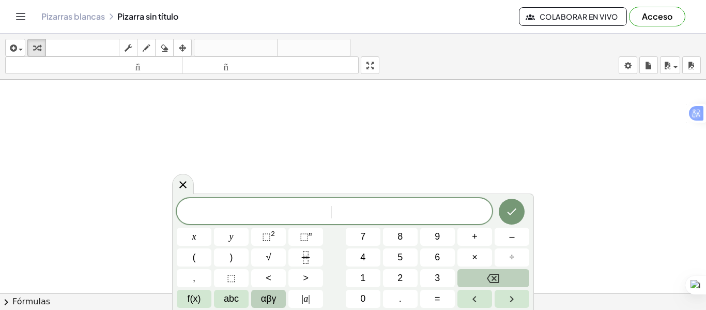
click at [262, 300] on span "αβγ" at bounding box center [269, 299] width 16 height 14
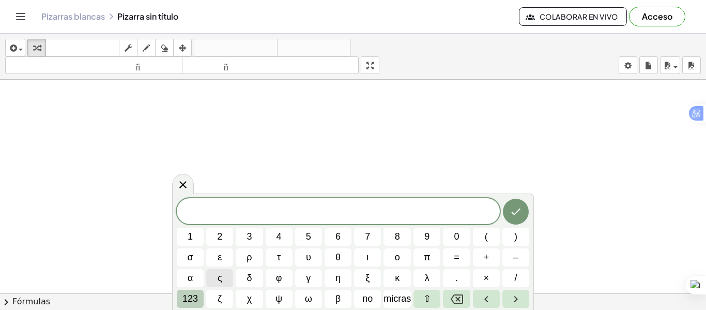
click at [189, 303] on font "123" at bounding box center [190, 298] width 16 height 10
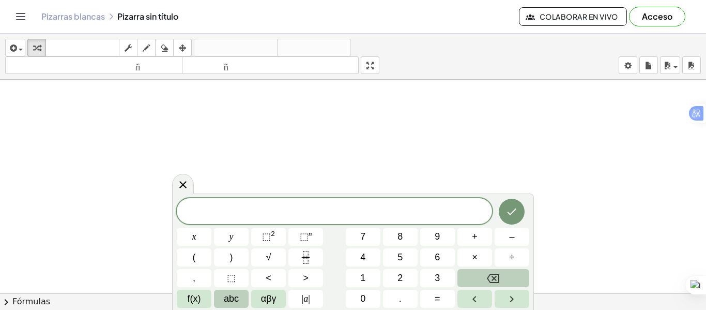
click at [227, 302] on span "abc" at bounding box center [231, 299] width 15 height 14
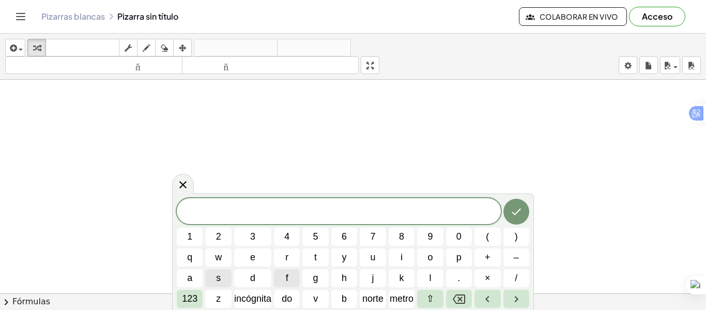
click at [280, 282] on button "f" at bounding box center [287, 278] width 26 height 18
click at [199, 295] on button "123" at bounding box center [190, 298] width 26 height 18
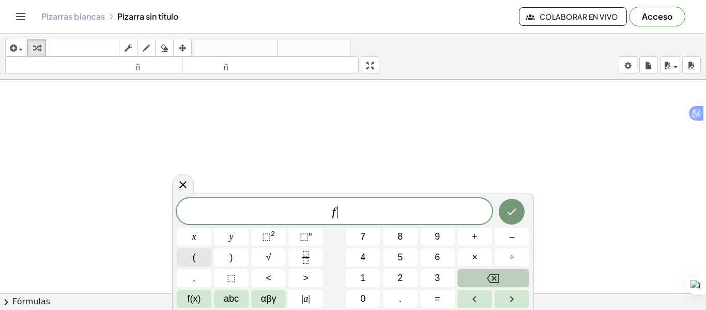
click at [191, 255] on button "(" at bounding box center [194, 257] width 35 height 18
click at [195, 302] on span "f(x)" at bounding box center [194, 299] width 13 height 14
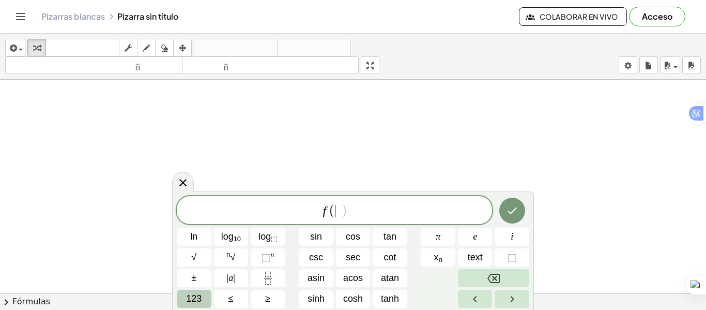
click at [198, 302] on span "123" at bounding box center [194, 299] width 16 height 14
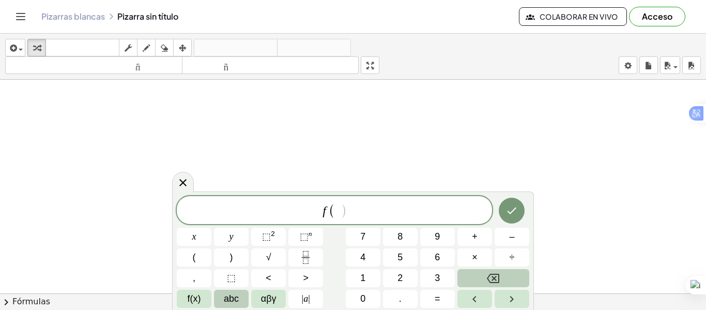
click at [224, 301] on span "abc" at bounding box center [231, 299] width 15 height 14
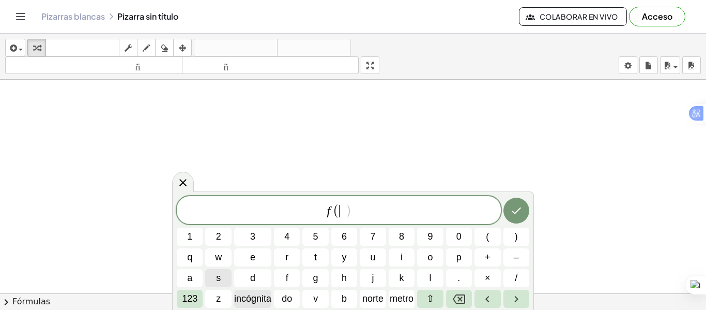
click at [251, 300] on font "incógnita" at bounding box center [252, 298] width 37 height 10
click at [187, 298] on font "123" at bounding box center [190, 298] width 16 height 10
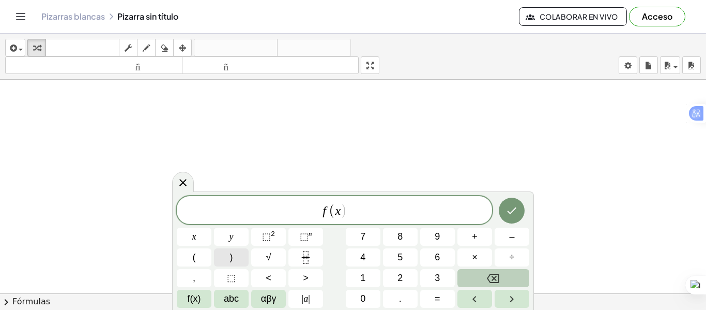
click at [238, 265] on button ")" at bounding box center [231, 257] width 35 height 18
click at [444, 299] on button "=" at bounding box center [437, 298] width 35 height 18
click at [190, 300] on span "f(x)" at bounding box center [194, 299] width 13 height 14
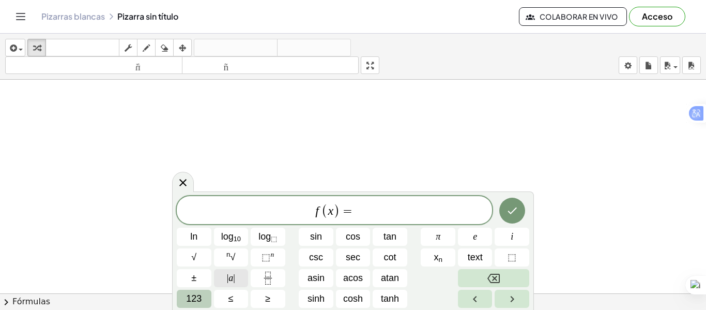
click at [236, 279] on button "| a |" at bounding box center [231, 278] width 35 height 18
click at [194, 302] on span "123" at bounding box center [194, 299] width 16 height 14
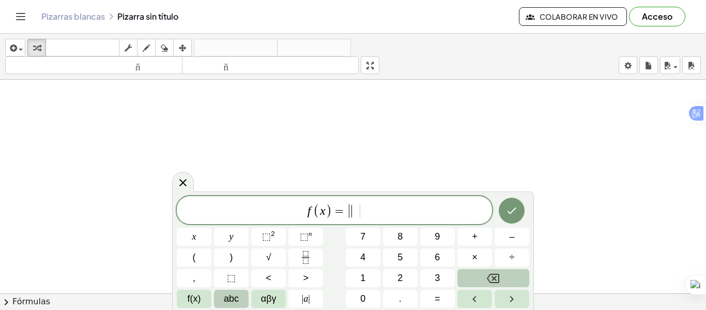
click at [226, 297] on span "abc" at bounding box center [231, 299] width 15 height 14
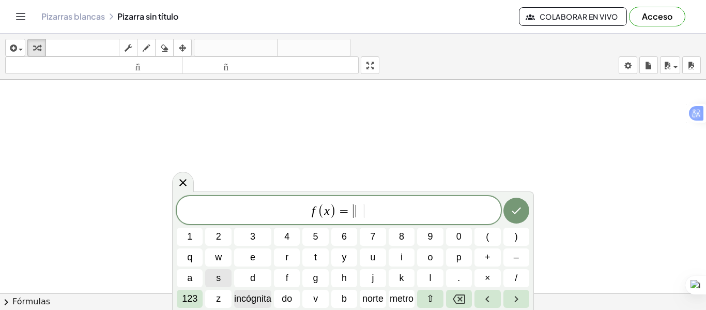
click at [270, 297] on font "incógnita" at bounding box center [252, 298] width 37 height 10
click at [196, 300] on font "123" at bounding box center [190, 298] width 16 height 10
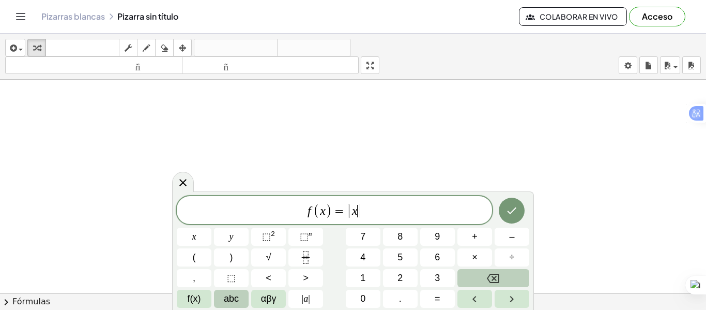
click at [222, 298] on button "abc" at bounding box center [231, 298] width 35 height 18
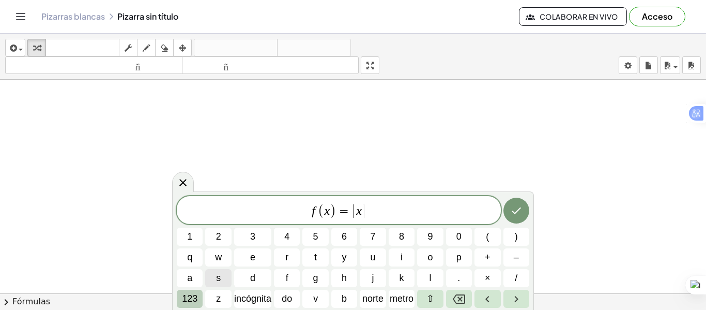
click at [194, 297] on font "123" at bounding box center [190, 298] width 16 height 10
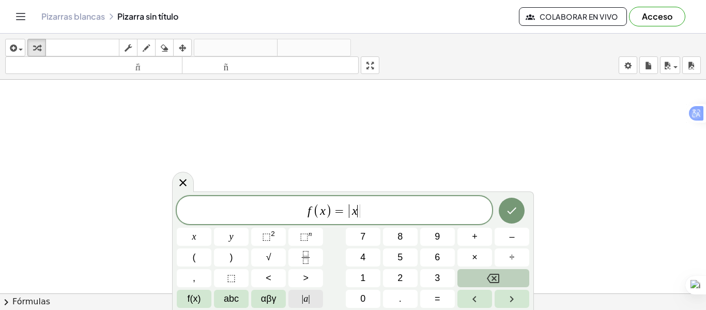
click at [300, 303] on button "| a |" at bounding box center [305, 298] width 35 height 18
click at [520, 212] on button "Hecho" at bounding box center [512, 210] width 26 height 26
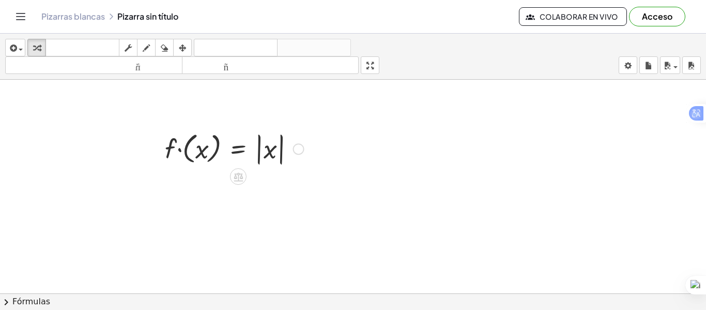
click at [194, 160] on div at bounding box center [234, 148] width 149 height 38
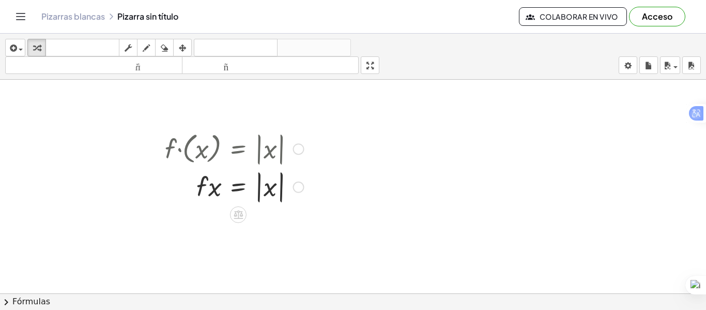
click at [212, 193] on div at bounding box center [234, 186] width 149 height 38
click at [202, 123] on div at bounding box center [353, 300] width 706 height 441
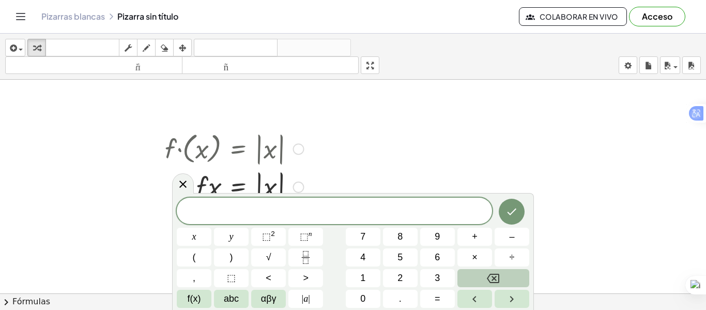
click at [197, 147] on div at bounding box center [234, 148] width 149 height 38
click at [295, 186] on div at bounding box center [298, 186] width 11 height 11
click at [445, 134] on div at bounding box center [353, 300] width 706 height 441
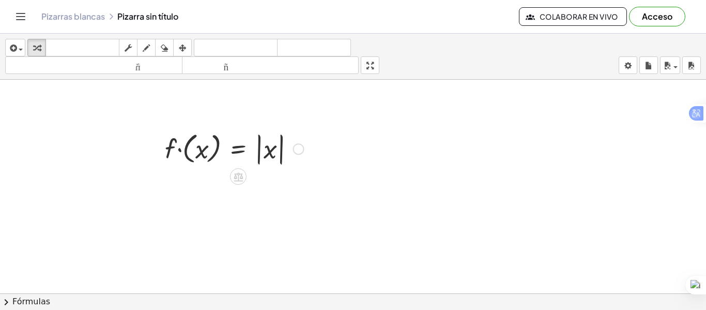
click at [214, 159] on div at bounding box center [234, 148] width 149 height 38
click at [214, 159] on div at bounding box center [249, 148] width 117 height 38
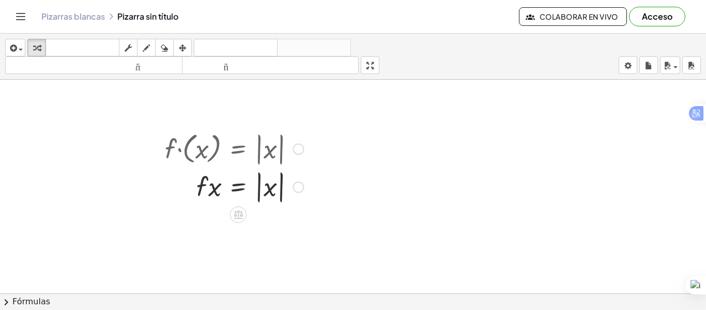
click at [212, 155] on div at bounding box center [234, 148] width 149 height 38
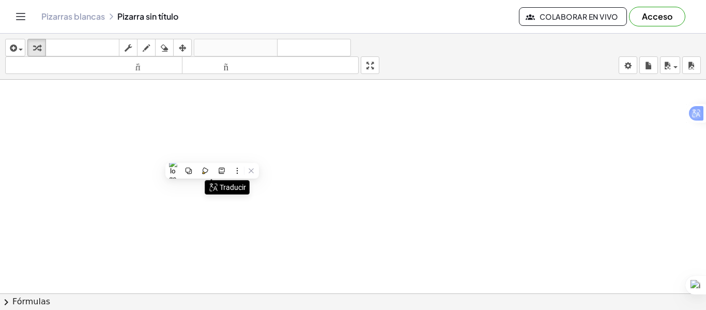
click at [132, 133] on div at bounding box center [353, 300] width 706 height 441
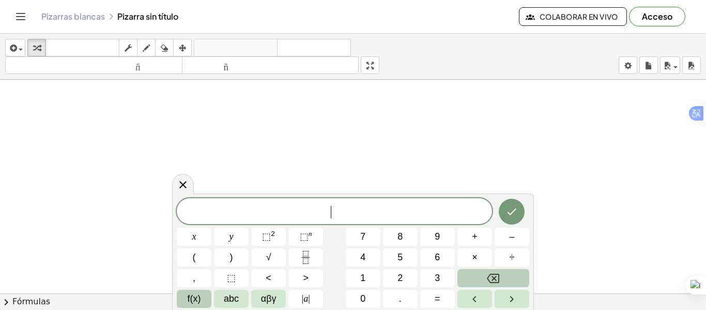
click at [202, 307] on button "f(x)" at bounding box center [194, 298] width 35 height 18
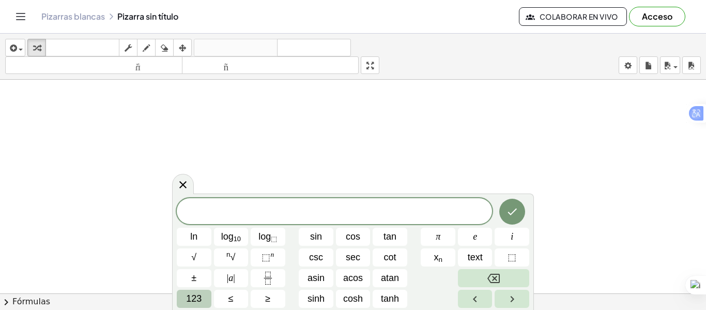
click at [201, 302] on span "123" at bounding box center [194, 299] width 16 height 14
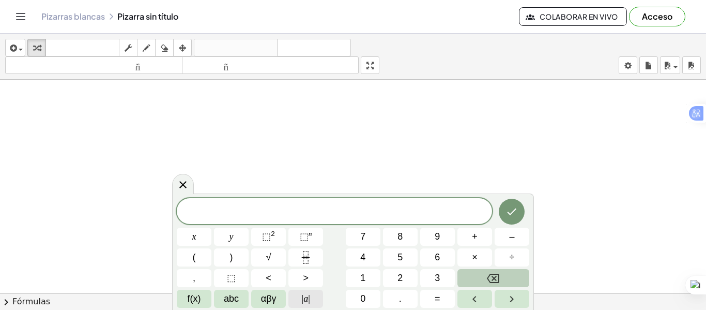
click at [298, 301] on button "| a |" at bounding box center [305, 298] width 35 height 18
click at [191, 237] on button "x" at bounding box center [194, 236] width 35 height 18
click at [311, 299] on button "| a |" at bounding box center [305, 298] width 35 height 18
click at [515, 217] on icon "Done" at bounding box center [512, 210] width 12 height 12
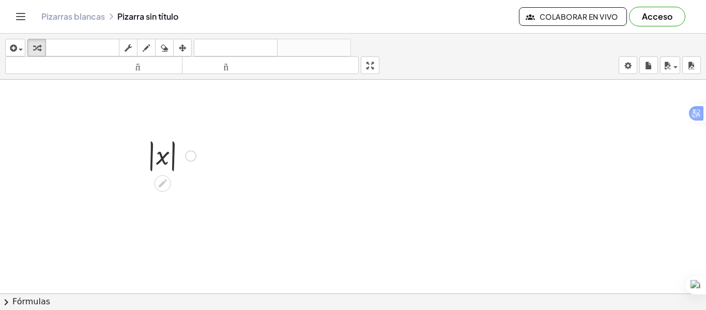
click at [160, 159] on div at bounding box center [171, 155] width 59 height 38
click at [162, 186] on icon at bounding box center [163, 183] width 8 height 8
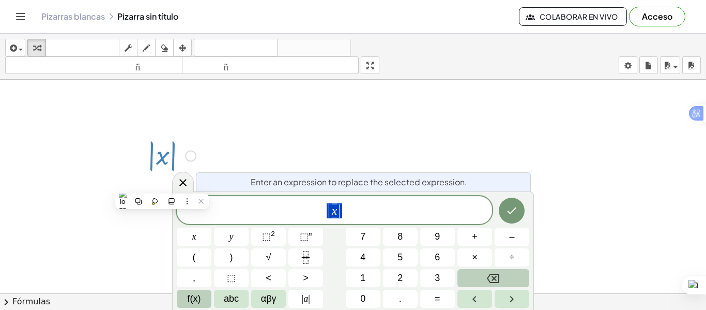
click at [202, 301] on button "f(x)" at bounding box center [194, 298] width 35 height 18
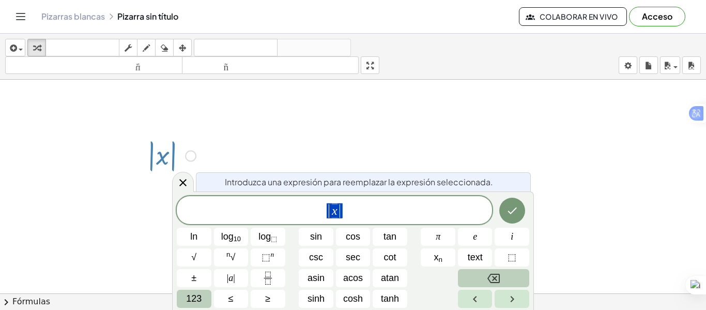
click at [481, 284] on button "Backspace" at bounding box center [493, 278] width 71 height 18
click at [192, 295] on span "123" at bounding box center [194, 299] width 16 height 14
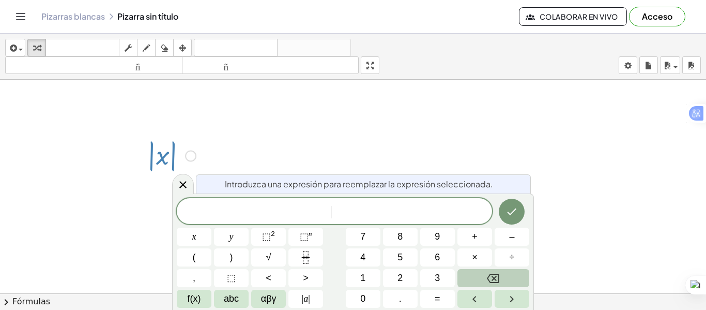
click at [212, 299] on div "​ x y ⬚ 2 ⬚ n 7 8 9 + – ( ) √ 4 5 6 × ÷ , ⬚ < > 1 2 3 f(x) abc αβγ | a | 0 . =" at bounding box center [353, 253] width 353 height 110
click at [225, 304] on span "abc" at bounding box center [231, 299] width 15 height 14
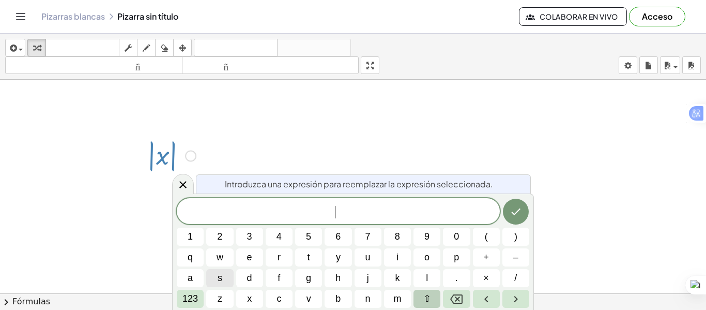
click at [429, 300] on span "⇧" at bounding box center [427, 299] width 8 height 14
click at [281, 274] on span "f" at bounding box center [279, 278] width 6 height 14
click at [182, 303] on button "123" at bounding box center [190, 298] width 27 height 18
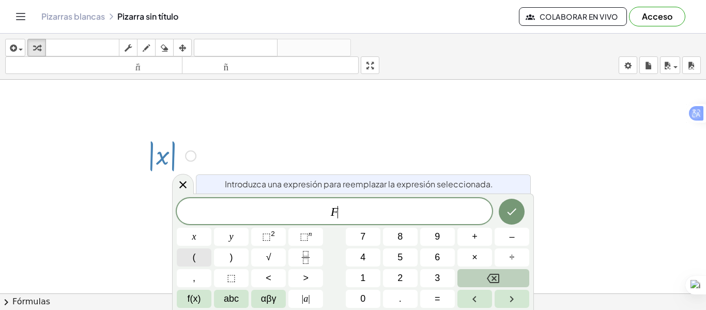
click at [199, 255] on button "(" at bounding box center [194, 257] width 35 height 18
click at [196, 306] on button "f(x)" at bounding box center [194, 298] width 35 height 18
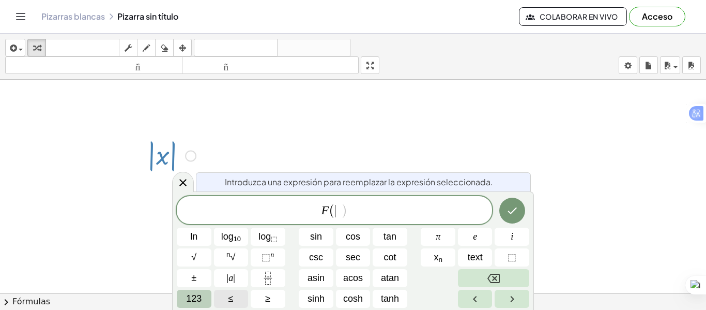
click at [196, 306] on button "123" at bounding box center [194, 298] width 35 height 18
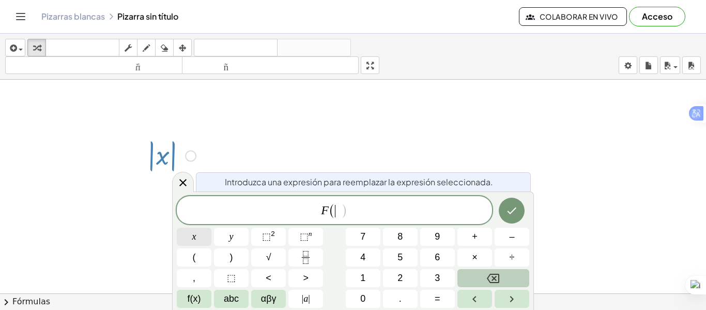
click at [199, 239] on button "x" at bounding box center [194, 236] width 35 height 18
click at [197, 297] on span "f(x)" at bounding box center [194, 299] width 13 height 14
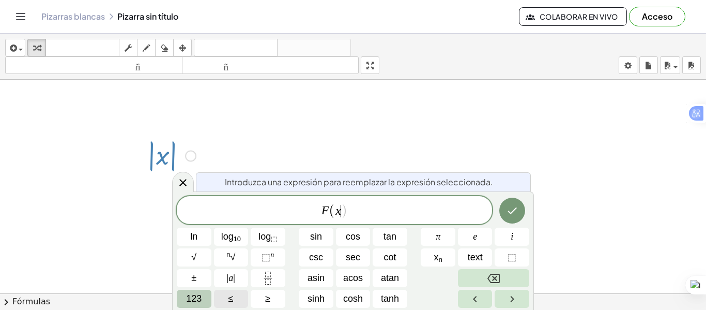
click at [197, 297] on span "123" at bounding box center [194, 299] width 16 height 14
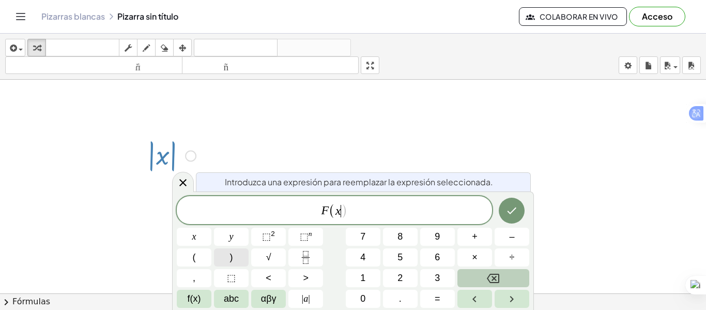
click at [223, 265] on button ")" at bounding box center [231, 257] width 35 height 18
click at [439, 304] on span "=" at bounding box center [438, 299] width 6 height 14
click at [295, 306] on button "| a |" at bounding box center [305, 298] width 35 height 18
click at [192, 237] on span "x" at bounding box center [194, 237] width 4 height 14
click at [301, 298] on button "| a |" at bounding box center [305, 298] width 35 height 18
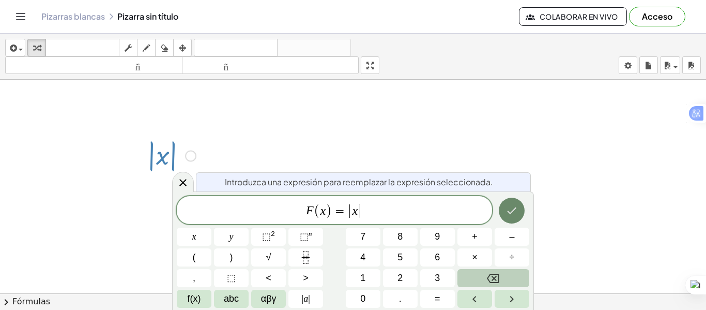
click at [513, 214] on icon "Done" at bounding box center [512, 210] width 12 height 12
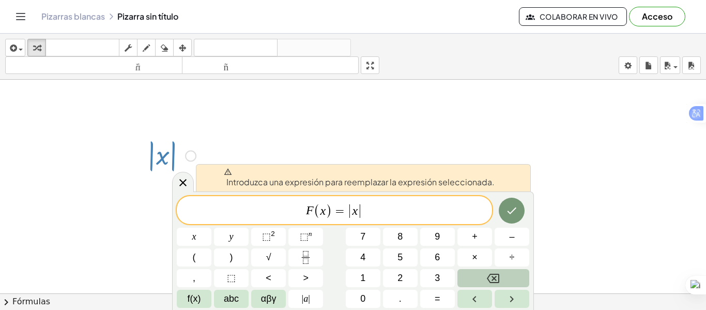
click at [164, 150] on div at bounding box center [171, 155] width 59 height 38
click at [510, 209] on icon "Done" at bounding box center [512, 210] width 12 height 12
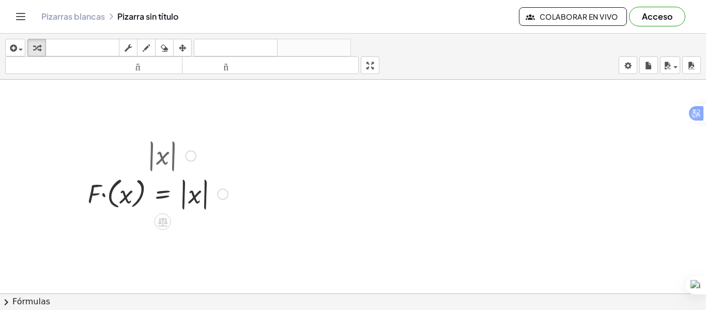
click at [130, 199] on div at bounding box center [157, 193] width 151 height 38
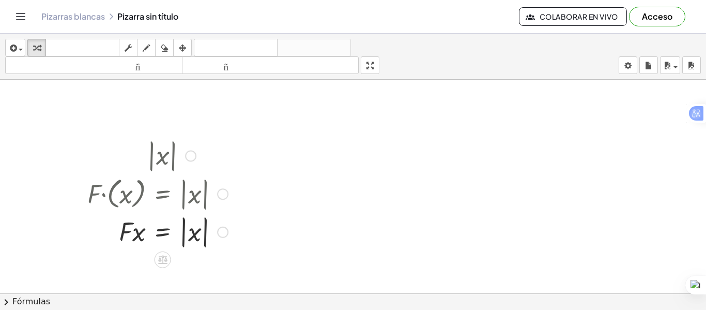
click at [130, 199] on div at bounding box center [157, 193] width 151 height 38
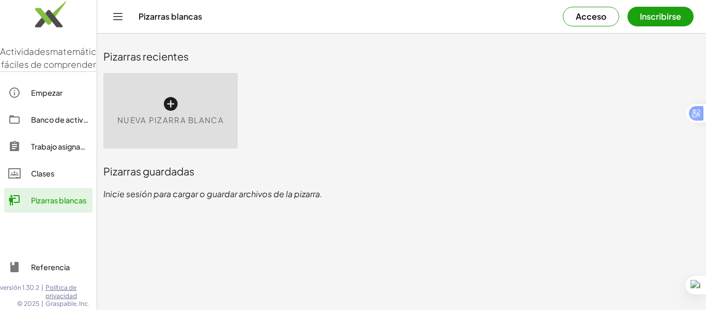
click at [183, 112] on div "Nueva pizarra blanca" at bounding box center [170, 110] width 134 height 75
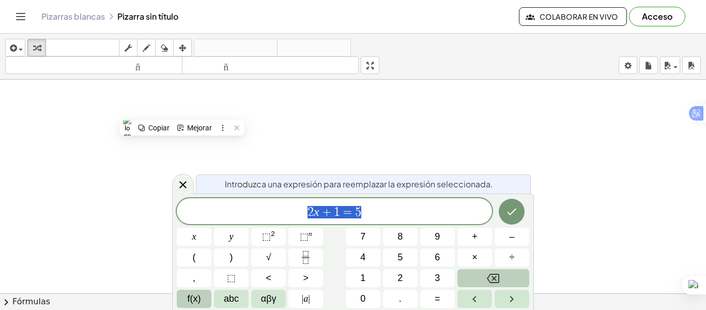
click at [192, 303] on span "f(x)" at bounding box center [194, 299] width 13 height 14
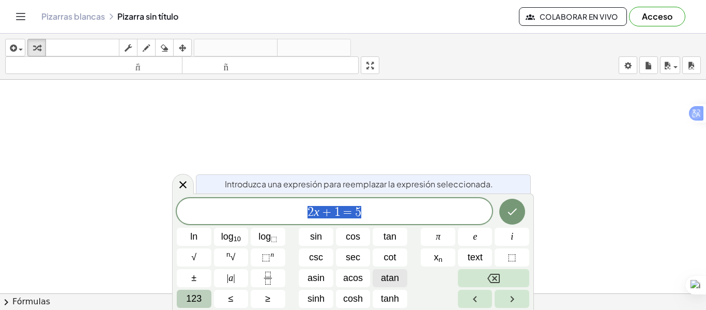
click at [396, 282] on span "atan" at bounding box center [390, 278] width 18 height 14
click at [448, 262] on button "x n" at bounding box center [438, 257] width 35 height 18
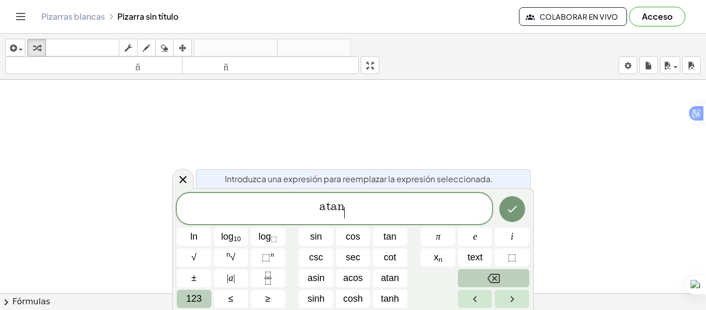
click at [479, 275] on button "Backspace" at bounding box center [493, 278] width 71 height 18
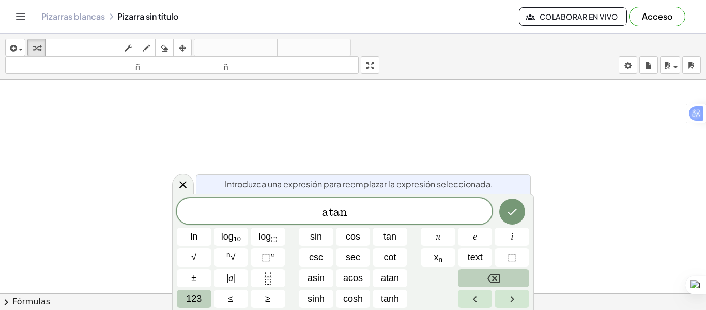
click at [479, 275] on button "Backspace" at bounding box center [493, 278] width 71 height 18
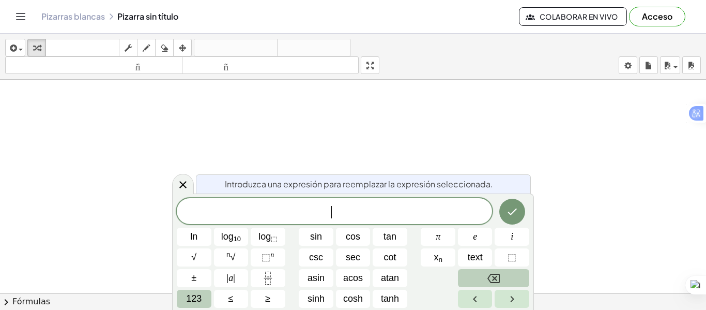
click at [479, 275] on button "Backspace" at bounding box center [493, 278] width 71 height 18
click at [479, 253] on span "text" at bounding box center [475, 257] width 15 height 14
click at [197, 297] on span "123" at bounding box center [194, 299] width 16 height 14
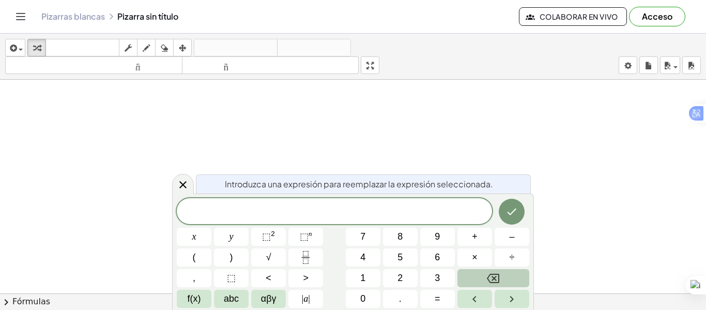
click at [197, 297] on span "f(x)" at bounding box center [194, 299] width 13 height 14
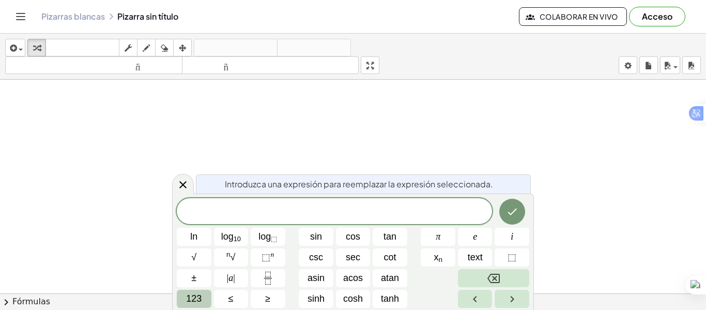
click at [197, 297] on span "123" at bounding box center [194, 299] width 16 height 14
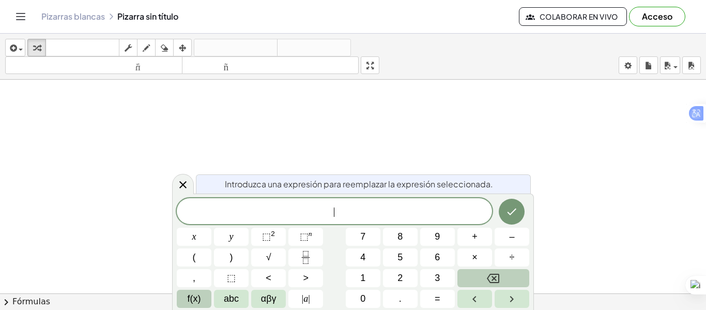
click at [191, 304] on span "f(x)" at bounding box center [194, 299] width 13 height 14
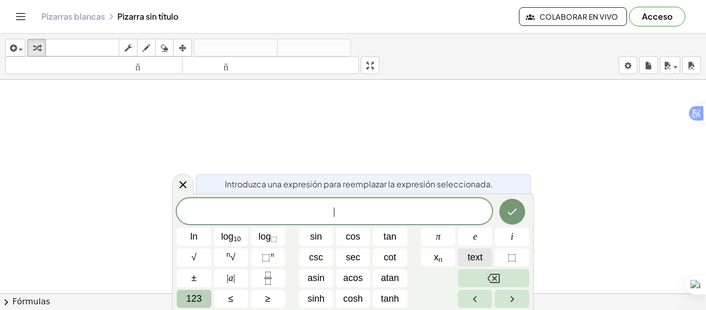
click at [470, 257] on span "text" at bounding box center [475, 257] width 15 height 14
click at [485, 278] on button "Backspace" at bounding box center [493, 278] width 71 height 18
click at [487, 256] on button "text" at bounding box center [475, 257] width 35 height 18
click at [189, 298] on span "123" at bounding box center [194, 299] width 16 height 14
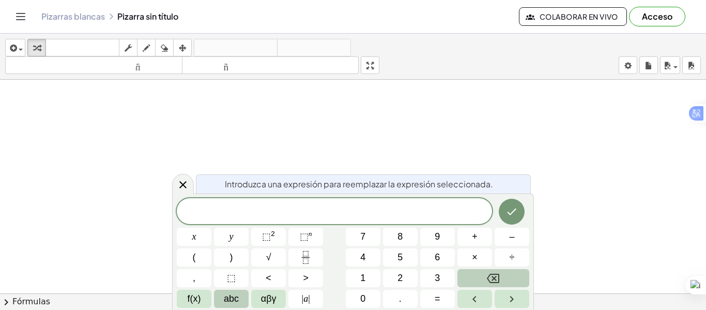
click at [231, 294] on span "abc" at bounding box center [231, 299] width 15 height 14
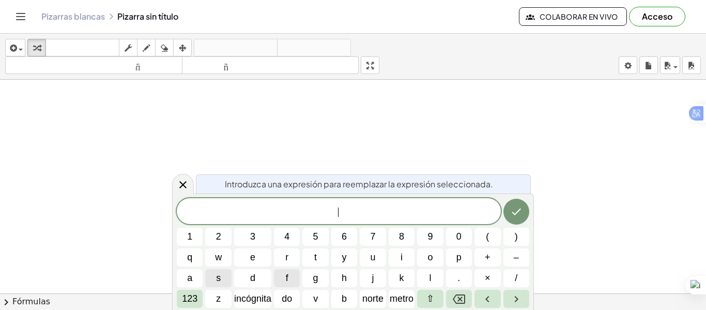
click at [286, 279] on span "f" at bounding box center [287, 278] width 3 height 14
click at [182, 302] on font "123" at bounding box center [190, 298] width 16 height 10
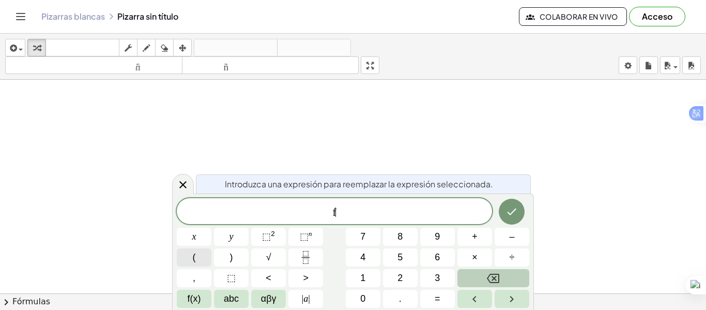
click at [195, 256] on span "(" at bounding box center [194, 257] width 3 height 14
click at [194, 230] on span "x" at bounding box center [194, 237] width 4 height 14
click at [233, 260] on button ")" at bounding box center [231, 257] width 35 height 18
click at [435, 303] on span "=" at bounding box center [438, 299] width 6 height 14
click at [305, 299] on span "| a |" at bounding box center [306, 299] width 8 height 14
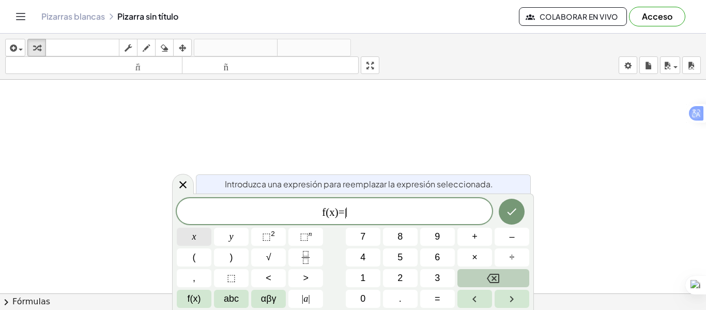
click at [203, 236] on button "x" at bounding box center [194, 236] width 35 height 18
click at [309, 304] on span "| a |" at bounding box center [306, 299] width 8 height 14
click at [515, 217] on icon "Hecho" at bounding box center [512, 211] width 12 height 12
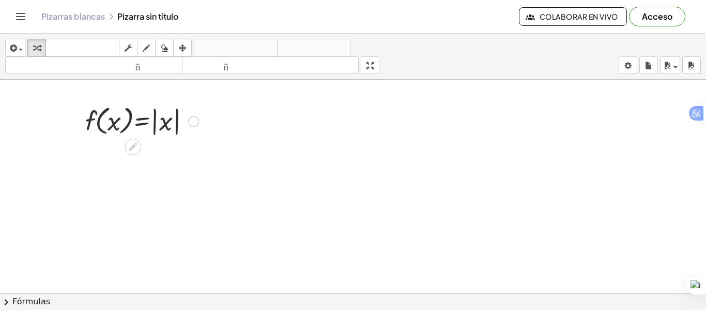
click at [141, 121] on div at bounding box center [142, 120] width 124 height 34
click at [142, 125] on div at bounding box center [142, 120] width 124 height 34
click at [193, 125] on div at bounding box center [193, 121] width 11 height 11
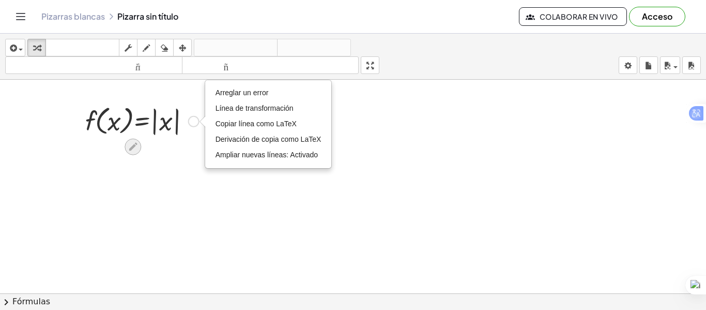
click at [132, 146] on icon at bounding box center [133, 147] width 8 height 8
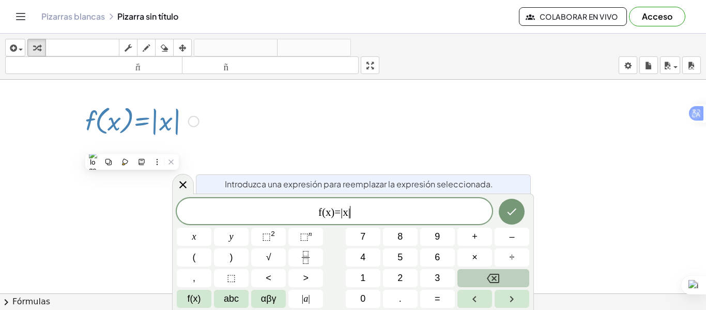
click at [360, 219] on span "f(x)=|x| ​" at bounding box center [334, 212] width 315 height 14
click at [179, 296] on button "f(x)" at bounding box center [194, 298] width 35 height 18
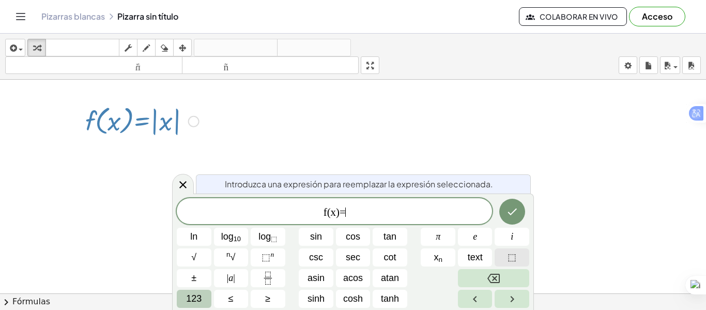
click at [512, 263] on span "⬚" at bounding box center [512, 257] width 9 height 14
click at [507, 276] on button "Backspace" at bounding box center [493, 278] width 71 height 18
click at [199, 304] on span "123" at bounding box center [194, 299] width 16 height 14
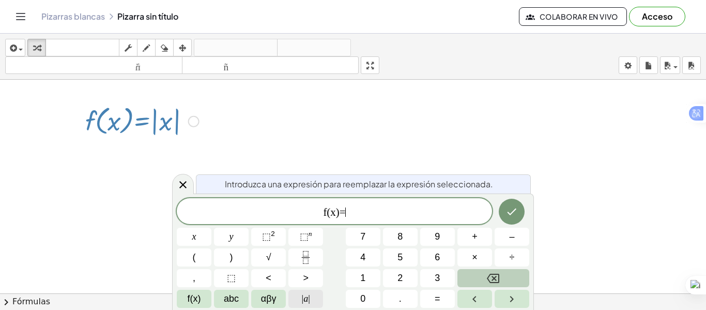
click at [301, 298] on button "| a |" at bounding box center [305, 298] width 35 height 18
click at [200, 232] on button "x" at bounding box center [194, 236] width 35 height 18
click at [307, 295] on span "| a |" at bounding box center [306, 299] width 8 height 14
click at [509, 209] on icon "Done" at bounding box center [512, 211] width 12 height 12
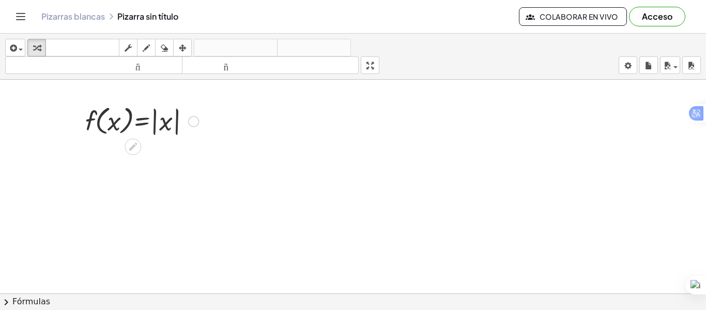
click at [128, 121] on div at bounding box center [142, 120] width 124 height 34
click at [69, 173] on div at bounding box center [353, 300] width 706 height 441
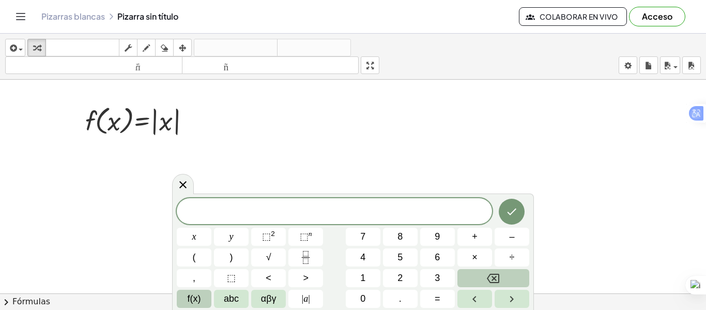
click at [202, 299] on button "f(x)" at bounding box center [194, 298] width 35 height 18
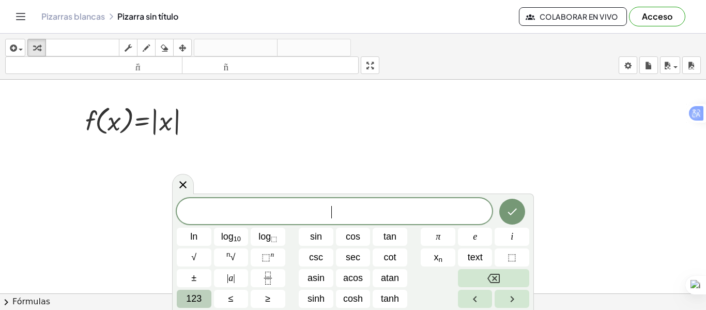
click at [204, 292] on button "123" at bounding box center [194, 298] width 35 height 18
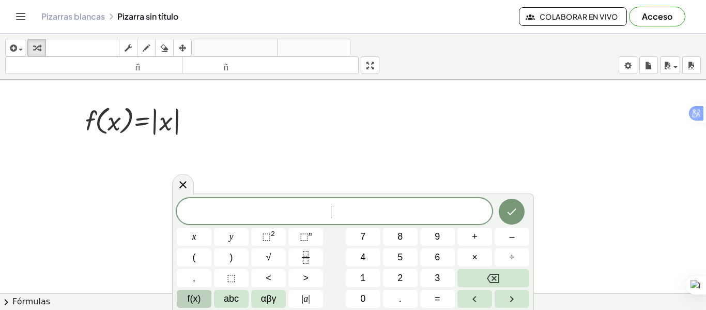
click at [197, 297] on span "f(x)" at bounding box center [194, 299] width 13 height 14
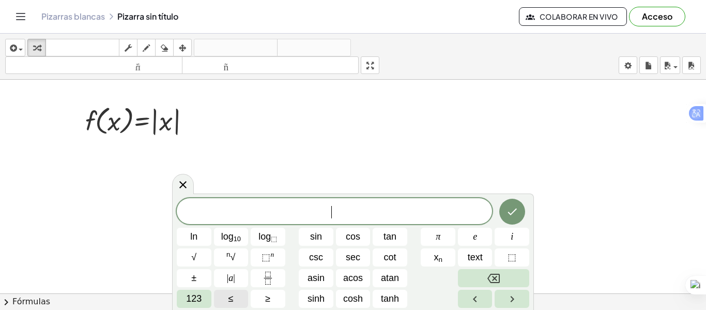
click at [197, 297] on span "123" at bounding box center [194, 299] width 16 height 14
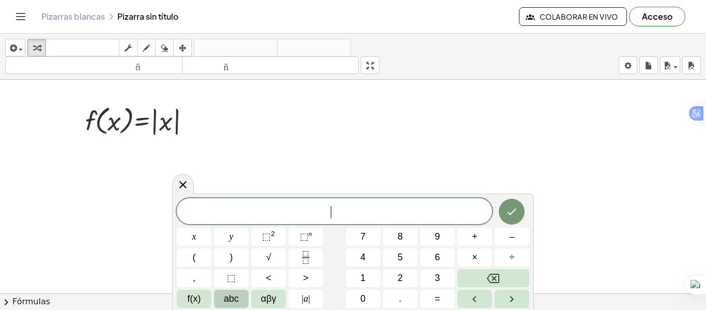
click at [223, 298] on button "abc" at bounding box center [231, 298] width 35 height 18
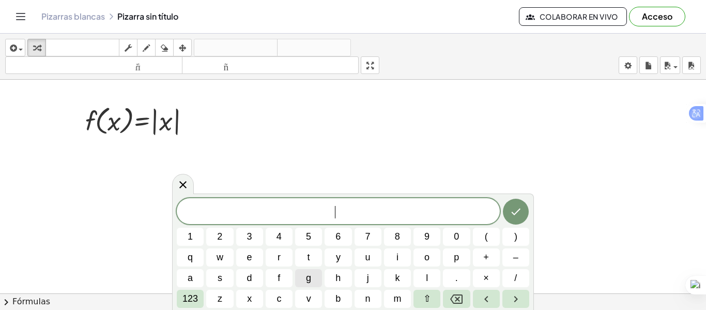
click at [318, 282] on button "g" at bounding box center [308, 278] width 27 height 18
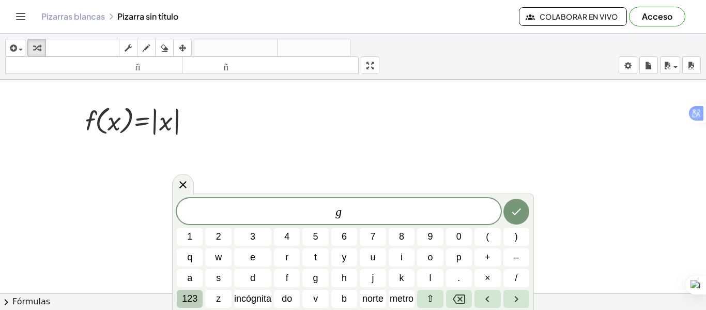
click at [195, 298] on font "123" at bounding box center [190, 298] width 16 height 10
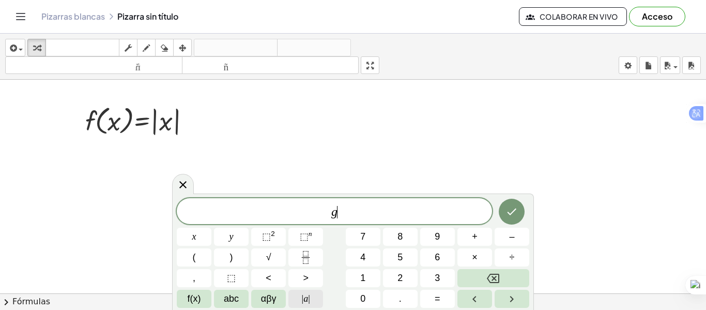
click at [307, 295] on span "| a |" at bounding box center [306, 299] width 8 height 14
click at [184, 238] on button "x" at bounding box center [194, 236] width 35 height 18
click at [298, 297] on button "| a |" at bounding box center [305, 298] width 35 height 18
click at [431, 297] on button "=" at bounding box center [437, 298] width 35 height 18
click at [398, 274] on span "2" at bounding box center [400, 278] width 5 height 14
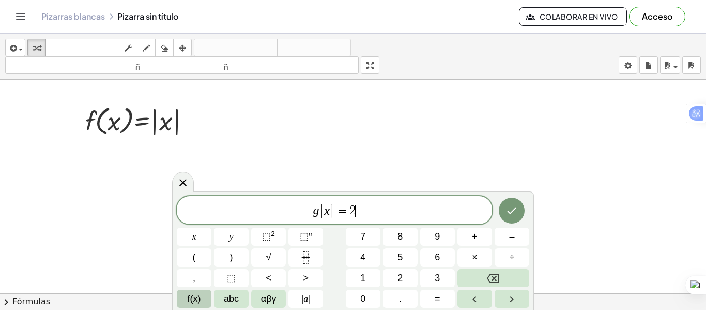
click at [206, 297] on button "f(x)" at bounding box center [194, 298] width 35 height 18
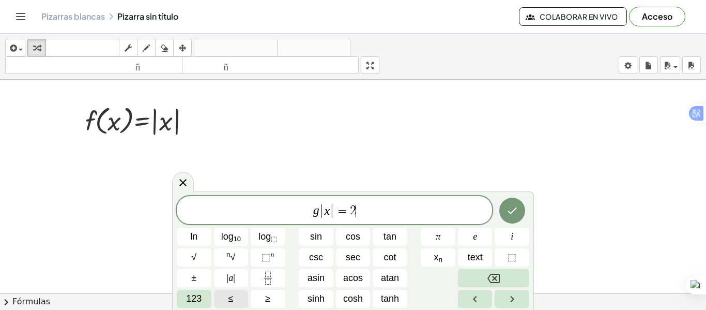
click at [206, 297] on button "123" at bounding box center [194, 298] width 35 height 18
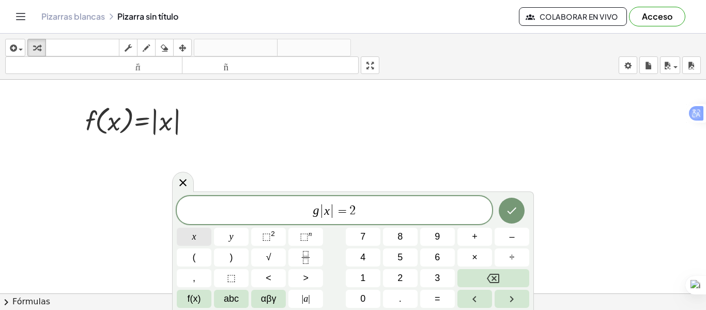
click at [193, 241] on span "x" at bounding box center [194, 237] width 4 height 14
click at [519, 206] on button "Done" at bounding box center [512, 210] width 26 height 26
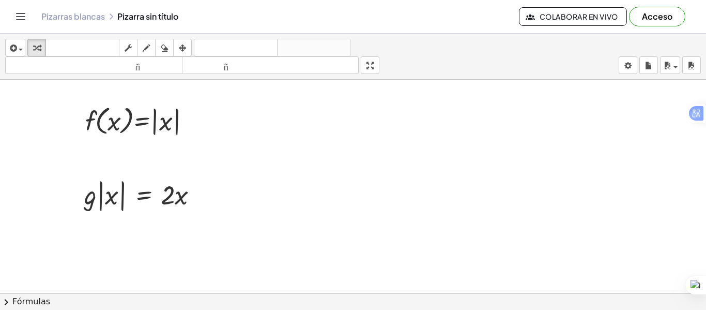
click at [128, 217] on div at bounding box center [353, 300] width 706 height 441
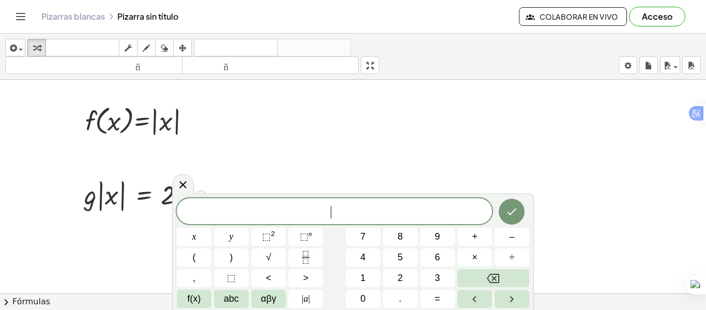
click at [141, 204] on div at bounding box center [145, 195] width 132 height 38
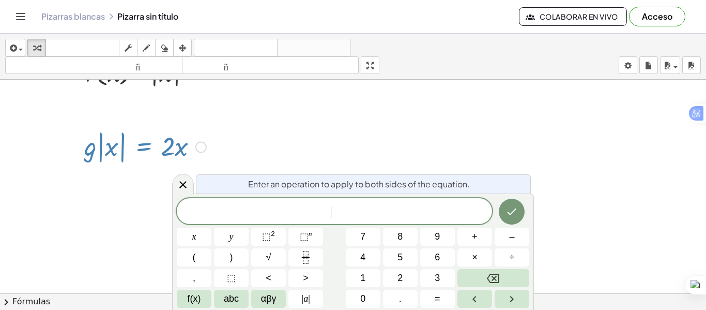
scroll to position [49, 0]
click at [189, 190] on icon at bounding box center [183, 184] width 12 height 12
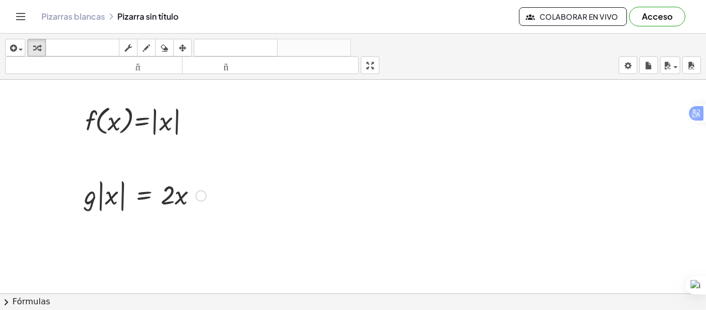
scroll to position [0, 0]
click at [555, 184] on div at bounding box center [353, 300] width 706 height 441
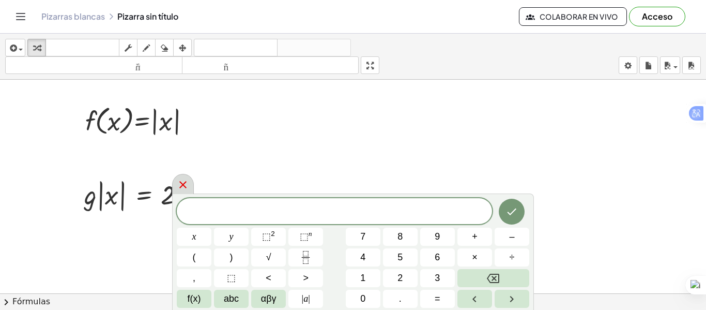
click at [189, 191] on div at bounding box center [183, 184] width 22 height 20
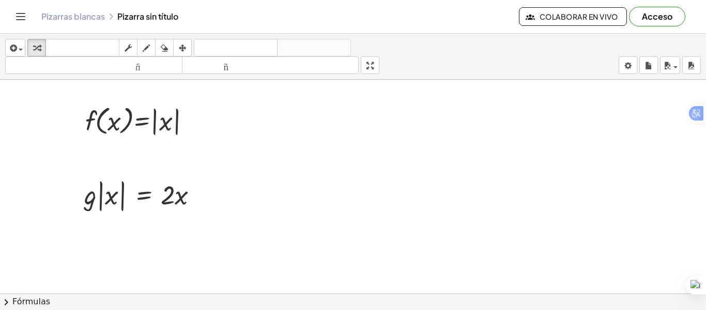
click at [17, 17] on icon "Cambiar navegación" at bounding box center [20, 16] width 12 height 12
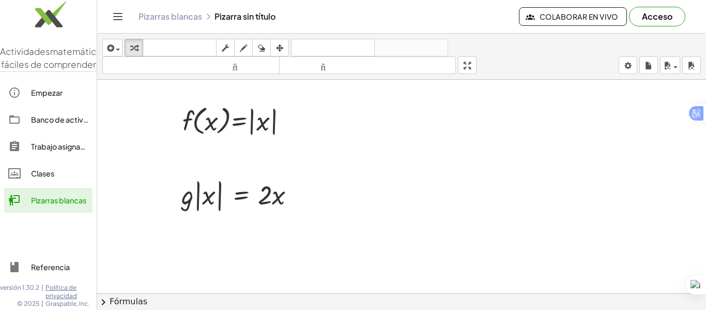
click at [49, 270] on font "Referencia" at bounding box center [50, 266] width 39 height 9
click at [124, 50] on div "insertar Seleccione uno: Expresión matemática Función Texto Vídeo de YouTube Gr…" at bounding box center [401, 57] width 609 height 46
click at [136, 172] on div at bounding box center [401, 300] width 609 height 441
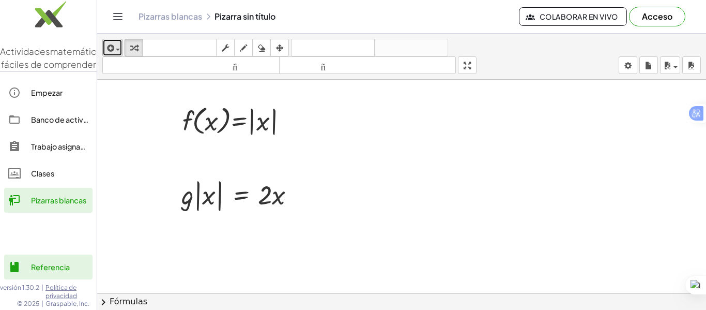
click at [118, 49] on span "button" at bounding box center [118, 50] width 4 height 2
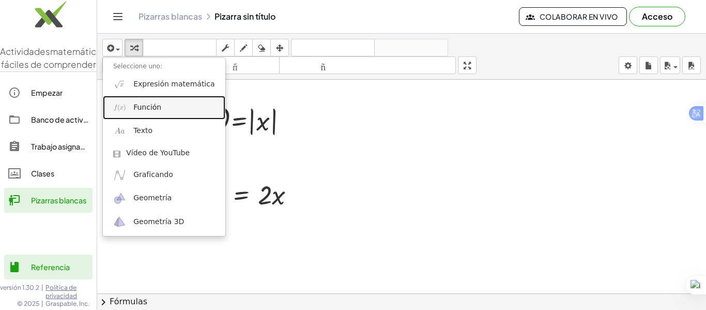
click at [162, 100] on link "Función" at bounding box center [164, 107] width 123 height 23
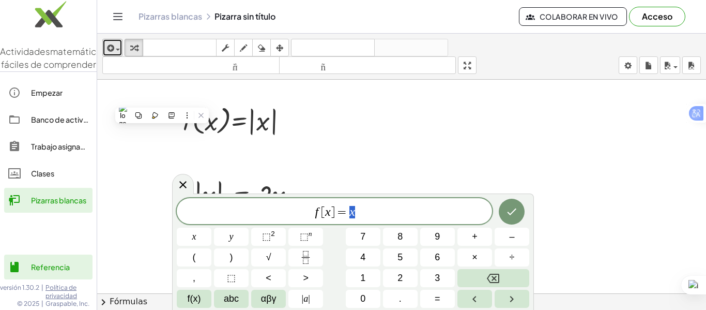
click at [119, 47] on div "button" at bounding box center [112, 47] width 15 height 12
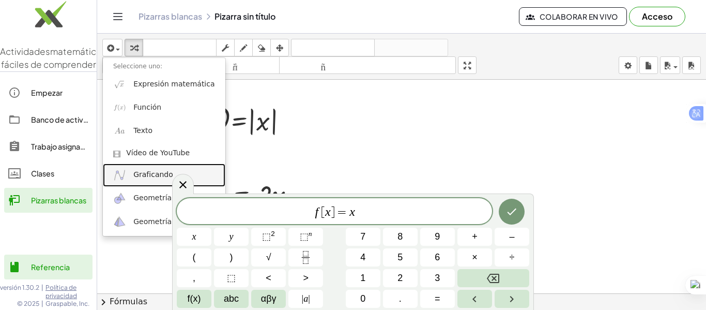
click at [139, 167] on link "Graficando" at bounding box center [164, 174] width 123 height 23
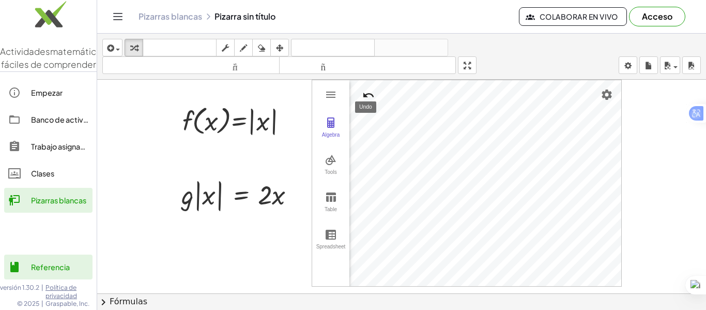
click at [371, 92] on img "Undo" at bounding box center [368, 95] width 12 height 12
click at [608, 92] on img "Settings" at bounding box center [607, 94] width 12 height 12
click at [330, 171] on div "Tools" at bounding box center [330, 176] width 33 height 14
click at [377, 210] on img "Slider. Select position" at bounding box center [378, 204] width 41 height 17
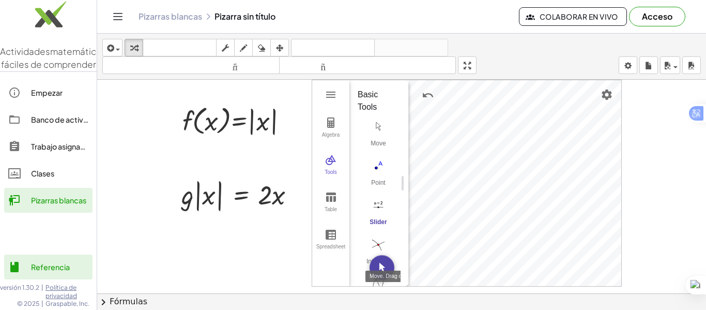
click at [385, 270] on button "Move. Drag or select object" at bounding box center [382, 267] width 25 height 25
click at [378, 206] on img "Slider. Select position" at bounding box center [378, 204] width 41 height 17
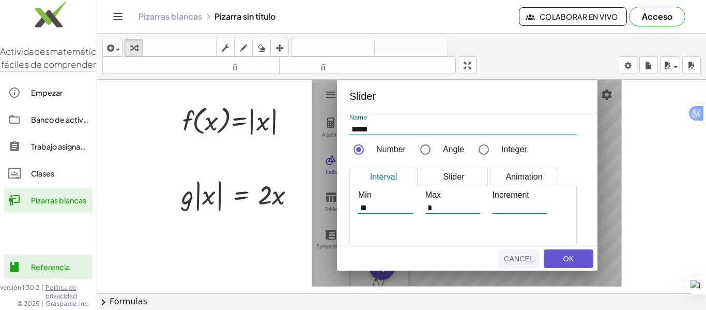
click at [518, 257] on div "Cancel" at bounding box center [518, 258] width 33 height 8
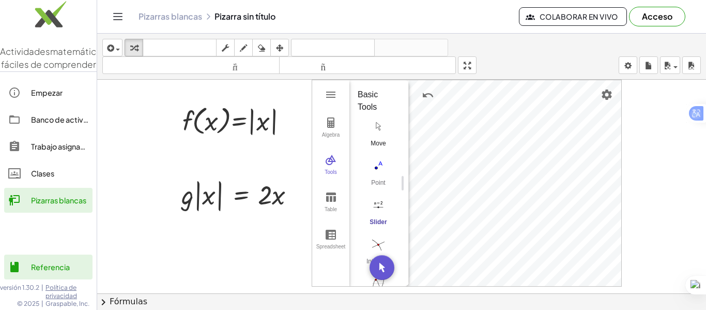
click at [374, 136] on button "Move" at bounding box center [378, 135] width 41 height 37
click at [377, 243] on img "Intersect. Select intersection or two objects successively" at bounding box center [378, 244] width 41 height 17
click at [336, 138] on div "Algebra" at bounding box center [330, 139] width 33 height 14
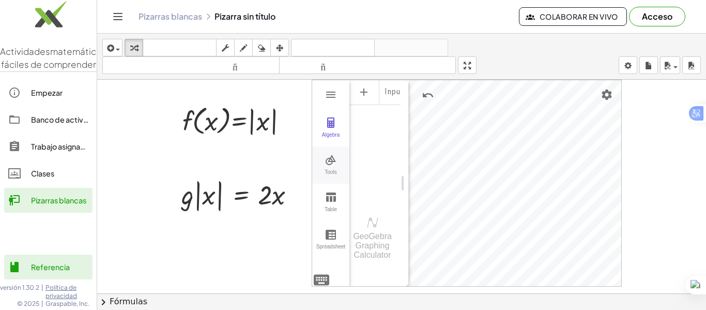
click at [333, 163] on img "Graphing Calculator" at bounding box center [331, 160] width 12 height 12
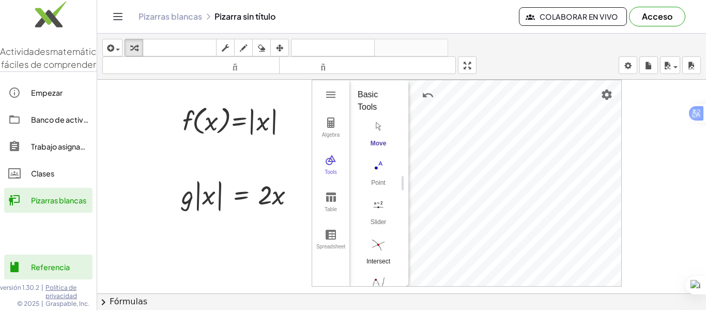
click at [379, 241] on img "Intersect. Select intersection or two objects successively" at bounding box center [378, 244] width 41 height 17
click at [379, 196] on img "Line. Select two points or positions" at bounding box center [378, 195] width 41 height 17
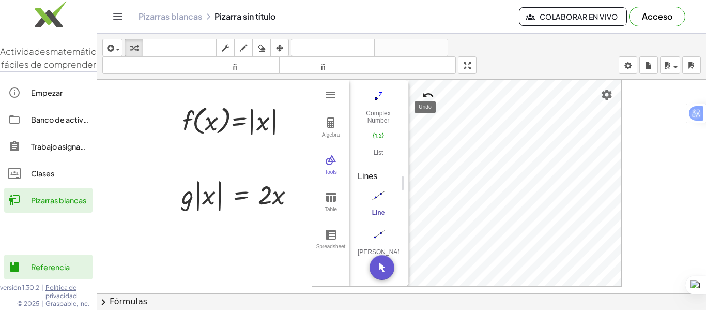
click at [430, 87] on button "Undo" at bounding box center [428, 95] width 19 height 19
